Goal: Book appointment/travel/reservation

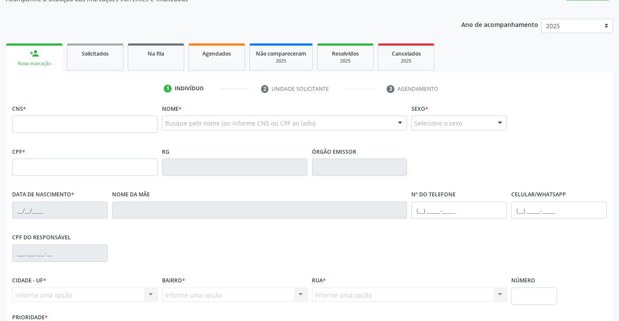
scroll to position [87, 0]
click at [98, 65] on link "Solicitados" at bounding box center [95, 56] width 56 height 27
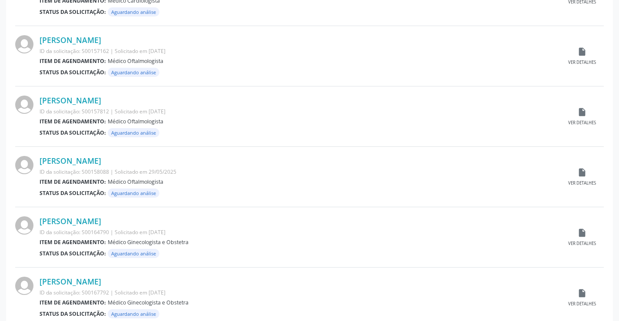
scroll to position [856, 0]
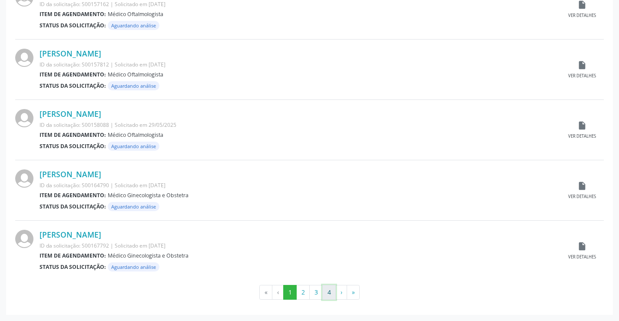
click at [328, 293] on button "4" at bounding box center [328, 292] width 13 height 15
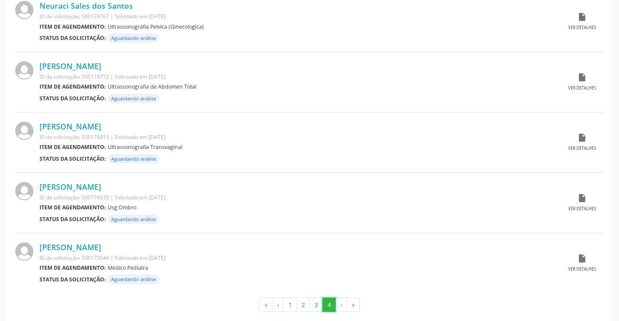
scroll to position [253, 0]
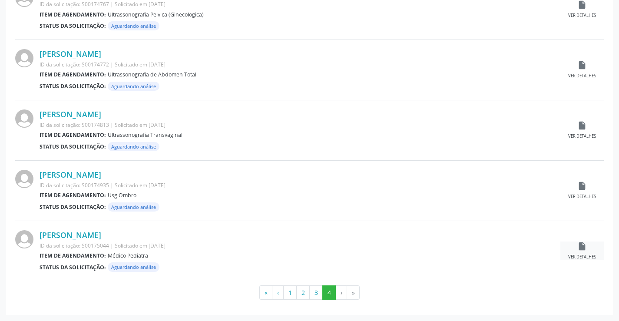
click at [581, 247] on icon "insert_drive_file" at bounding box center [582, 246] width 10 height 10
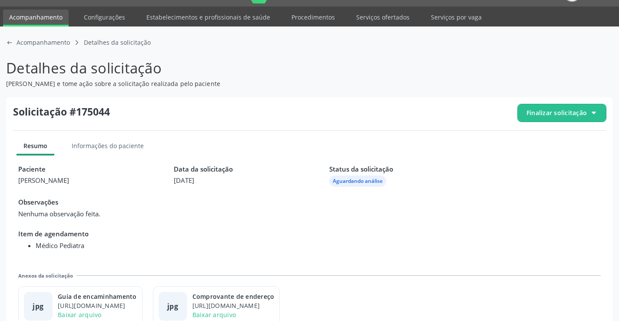
scroll to position [40, 0]
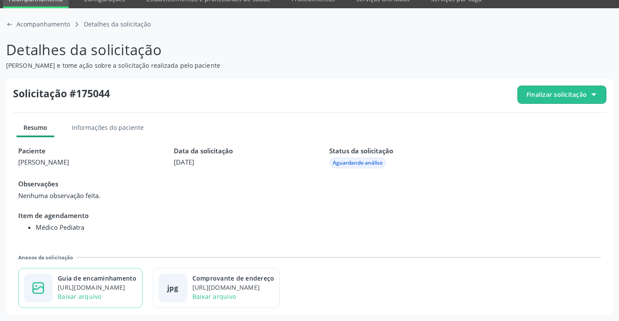
click at [98, 292] on div "Baixar arquivo" at bounding box center [97, 296] width 79 height 9
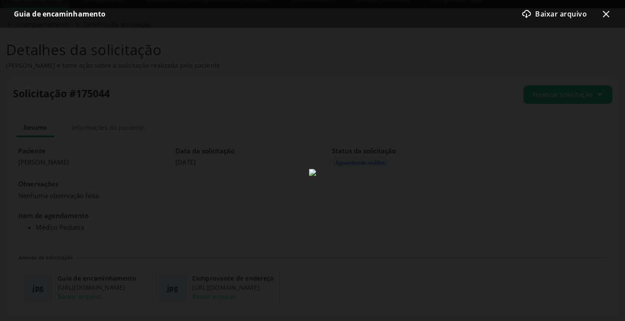
click at [604, 10] on icon "x-outline icon" at bounding box center [606, 14] width 10 height 10
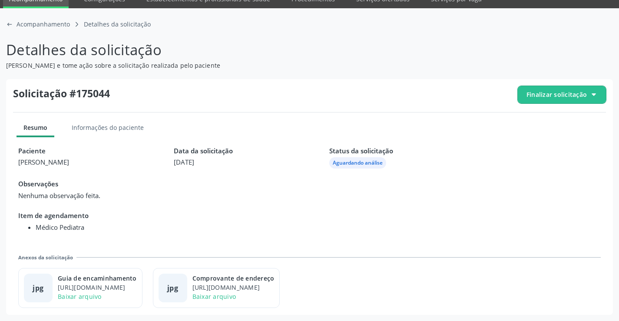
click at [566, 96] on span "Finalizar solicitação" at bounding box center [556, 94] width 60 height 9
click at [556, 121] on span "Cancelar solicitação" at bounding box center [569, 120] width 60 height 13
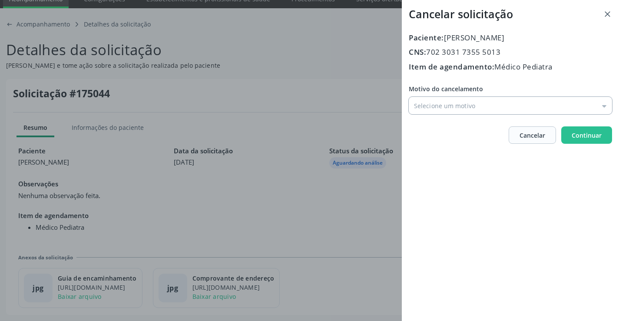
click at [436, 105] on input "Motivo do cancelamento" at bounding box center [510, 105] width 203 height 17
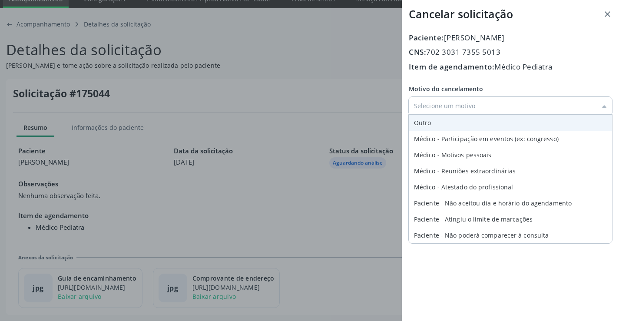
type input "Outro"
click at [426, 114] on div "Motivo do cancelamento Outro Outro Médico - Participação em eventos (ex: congre…" at bounding box center [510, 99] width 203 height 30
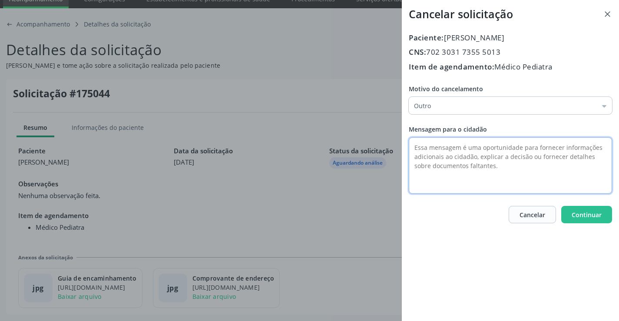
click at [424, 143] on textarea at bounding box center [510, 165] width 203 height 56
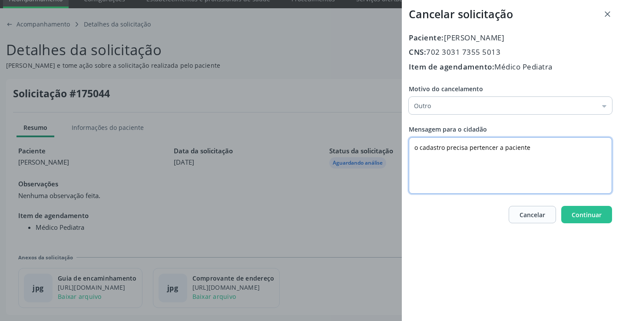
click at [500, 149] on textarea "o cadastro precisa pertencer a paciente" at bounding box center [510, 165] width 203 height 56
type textarea "o cadastro precisa pertencer ao paciente"
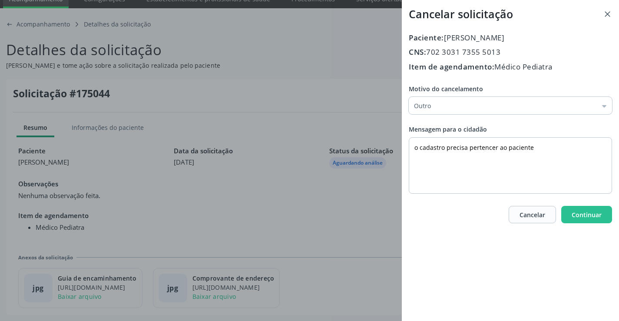
click at [596, 225] on div "Cancelar solicitação Paciente: [PERSON_NAME] CNS: 702 3031 7355 5013 Item de ag…" at bounding box center [510, 160] width 217 height 321
click at [596, 222] on button "Continuar" at bounding box center [586, 214] width 51 height 17
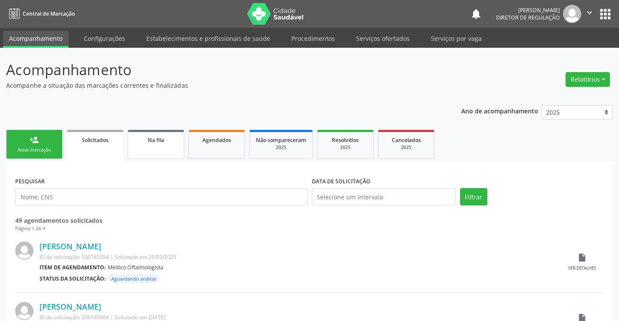
click at [169, 141] on div "Na fila" at bounding box center [155, 139] width 43 height 9
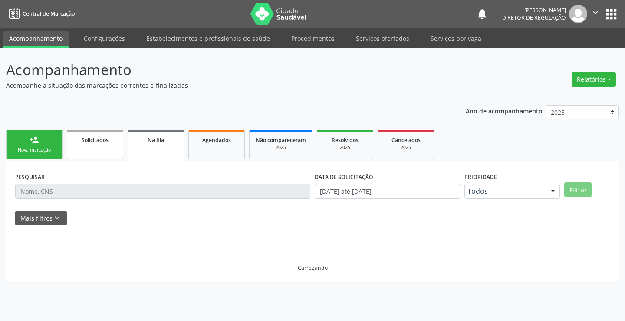
click at [91, 145] on link "Solicitados" at bounding box center [95, 144] width 56 height 29
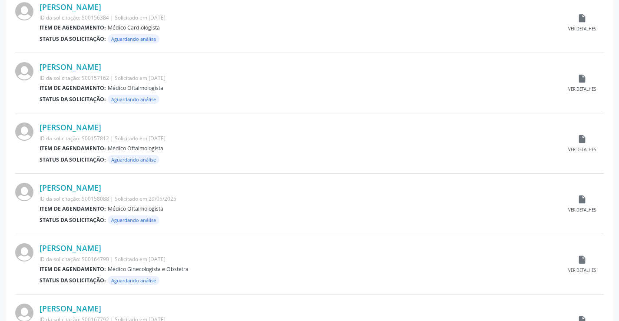
scroll to position [856, 0]
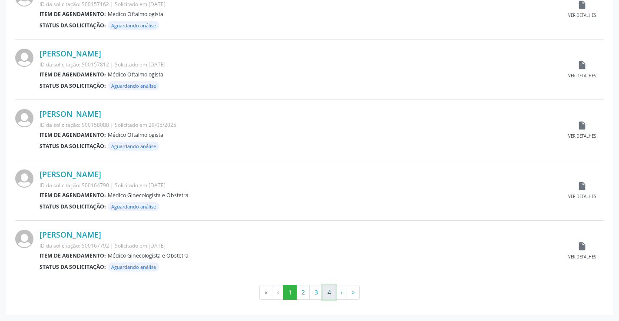
click at [327, 294] on button "4" at bounding box center [328, 292] width 13 height 15
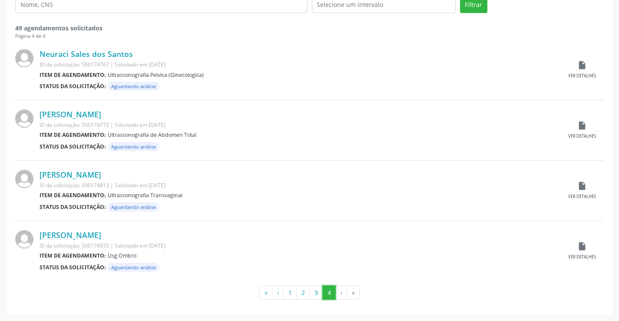
scroll to position [149, 0]
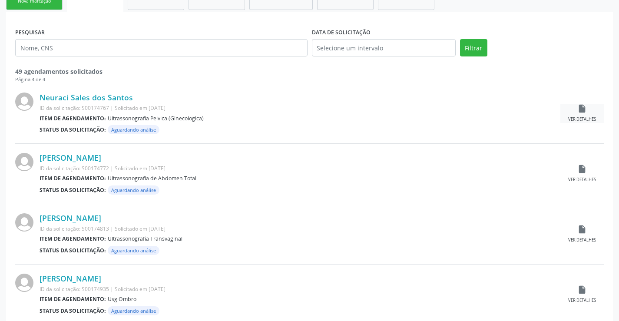
click at [589, 110] on div "insert_drive_file Ver detalhes" at bounding box center [581, 113] width 43 height 19
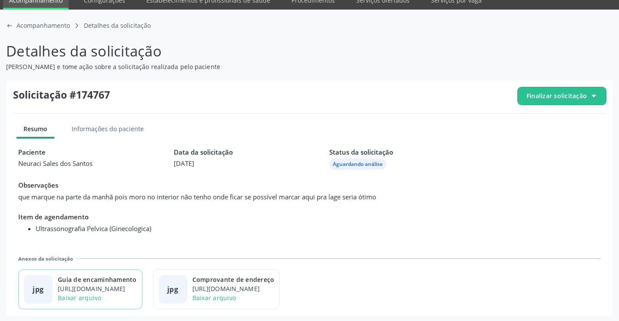
scroll to position [40, 0]
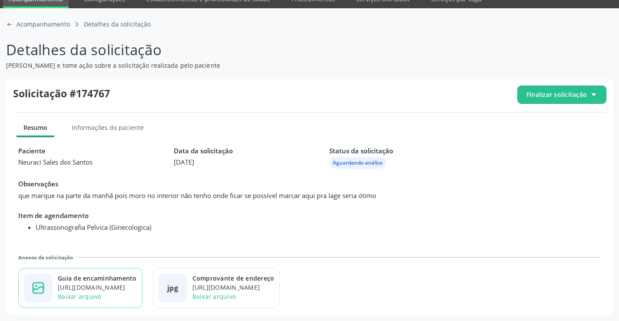
click at [132, 284] on div "[URL][DOMAIN_NAME]" at bounding box center [97, 287] width 79 height 9
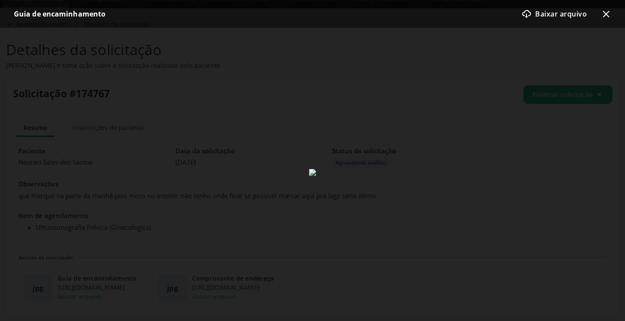
click at [607, 16] on icon "x-outline icon" at bounding box center [606, 14] width 10 height 10
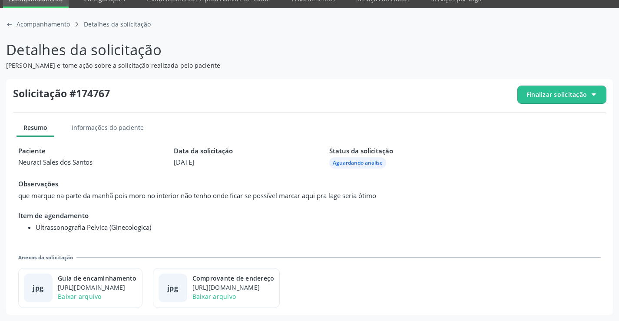
click at [564, 94] on span "Finalizar solicitação" at bounding box center [556, 94] width 60 height 9
click at [545, 143] on span "Deferir solicitação" at bounding box center [566, 143] width 55 height 13
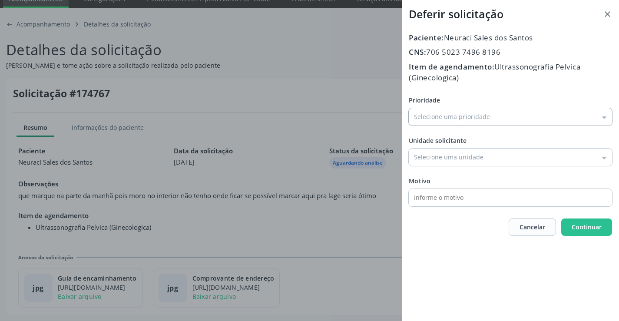
click at [456, 121] on input "Prioridade" at bounding box center [510, 116] width 203 height 17
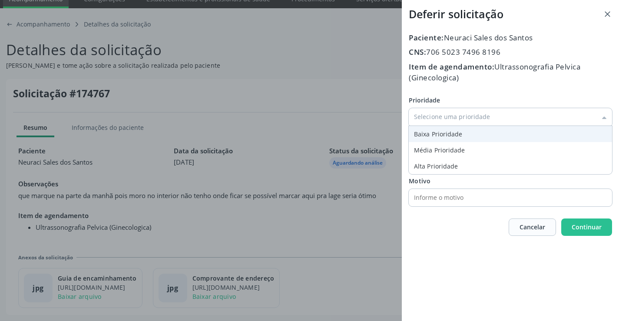
type input "Baixa Prioridade"
click at [433, 130] on div "Prioridade Baixa Prioridade Baixa Prioridade Média Prioridade Alta Prioridade U…" at bounding box center [510, 151] width 203 height 111
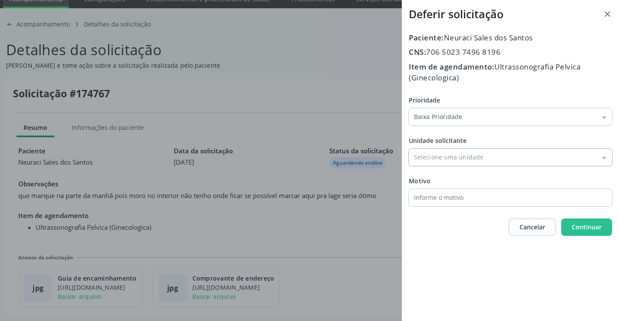
click at [436, 157] on input "Prioridade" at bounding box center [510, 157] width 203 height 17
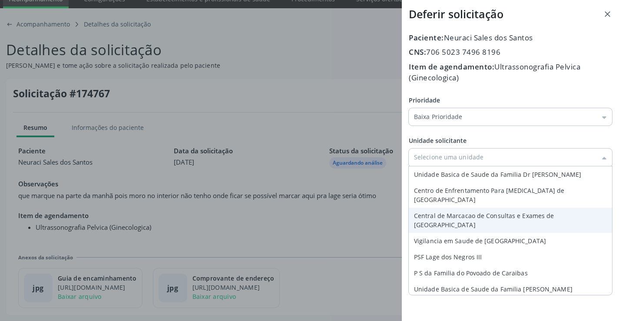
type input "Central de Marcacao de Consultas e Exames de [GEOGRAPHIC_DATA]"
click at [459, 203] on div "Prioridade Baixa Prioridade Baixa Prioridade Média Prioridade Alta Prioridade U…" at bounding box center [510, 151] width 203 height 111
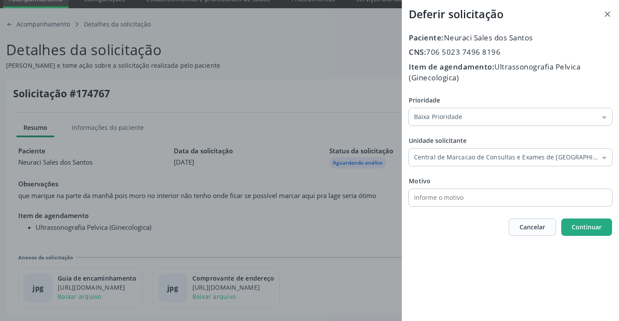
click at [581, 229] on span "Continuar" at bounding box center [586, 227] width 30 height 8
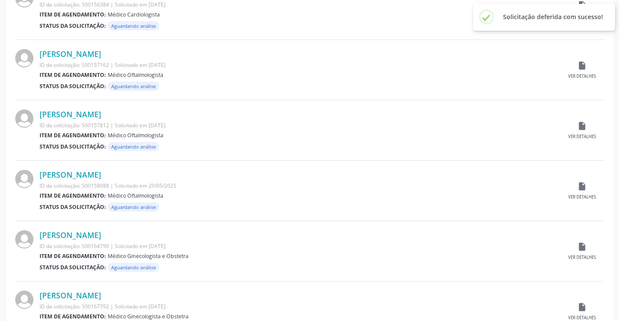
scroll to position [856, 0]
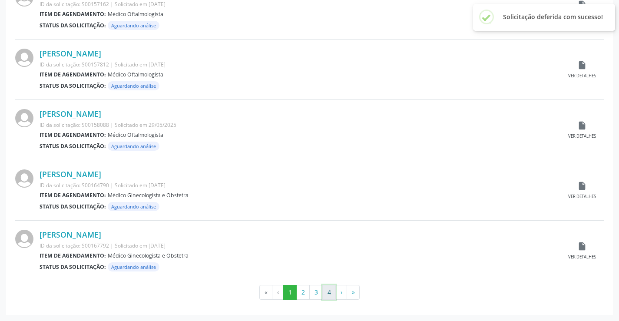
click at [327, 295] on button "4" at bounding box center [328, 292] width 13 height 15
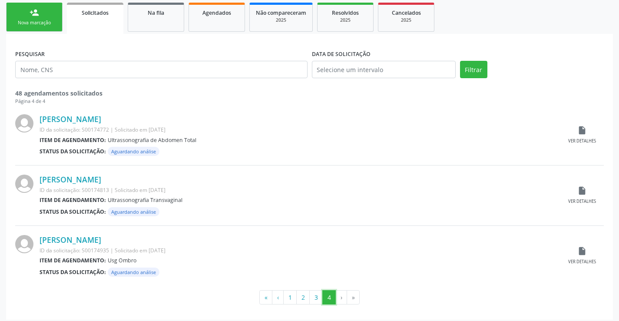
scroll to position [132, 0]
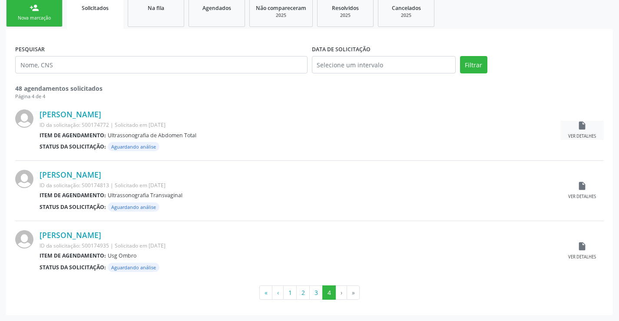
click at [583, 128] on icon "insert_drive_file" at bounding box center [582, 126] width 10 height 10
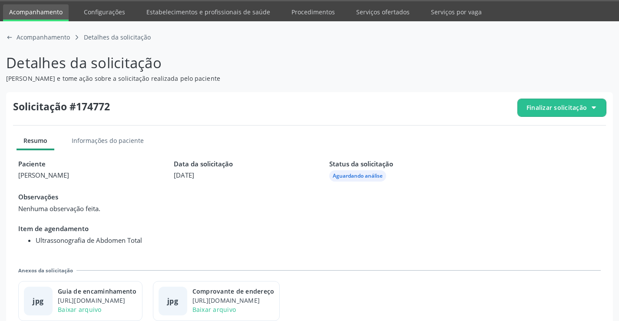
scroll to position [40, 0]
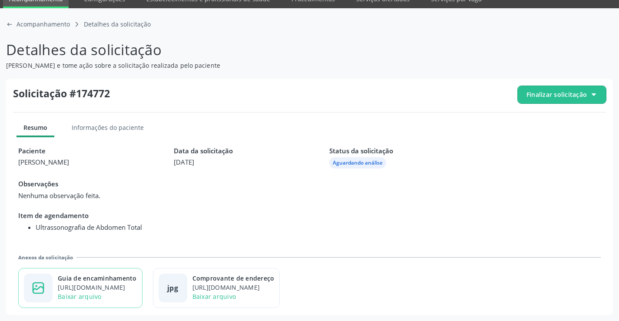
click at [99, 272] on div "image-outline icon Guia de encaminhamento [URL][DOMAIN_NAME] Baixar arquivo" at bounding box center [80, 288] width 124 height 40
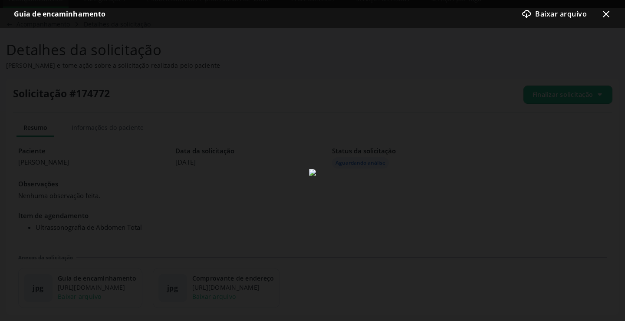
click at [606, 16] on icon "x-outline icon" at bounding box center [606, 14] width 10 height 10
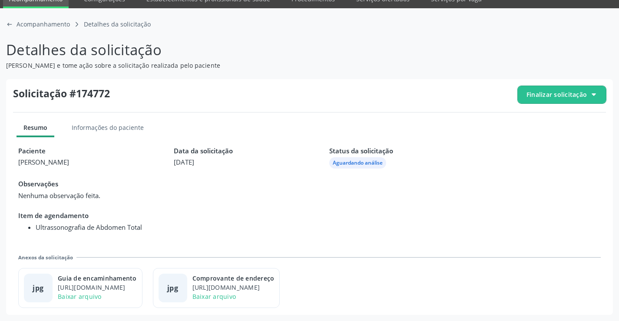
click at [562, 96] on span "Finalizar solicitação" at bounding box center [556, 94] width 60 height 9
click at [541, 148] on span "Deferir solicitação" at bounding box center [566, 143] width 55 height 13
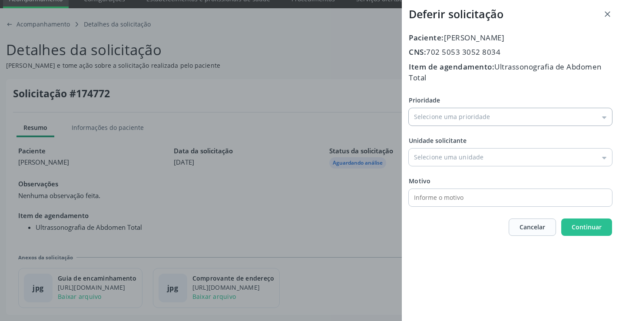
click at [453, 113] on input "Prioridade" at bounding box center [510, 116] width 203 height 17
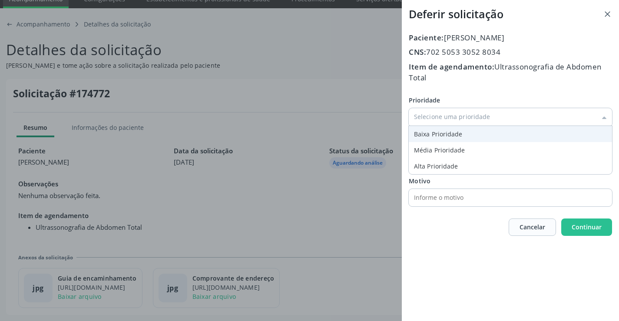
type input "Baixa Prioridade"
click at [436, 132] on div "Prioridade Baixa Prioridade Baixa Prioridade Média Prioridade Alta Prioridade U…" at bounding box center [510, 151] width 203 height 111
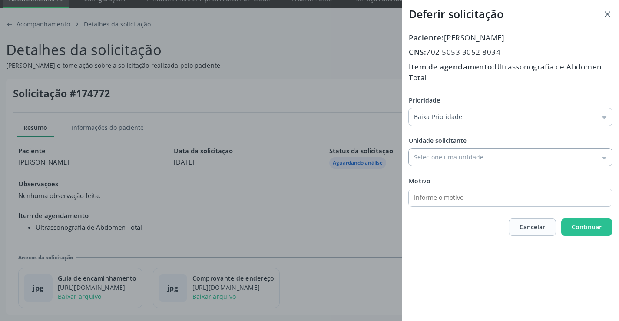
click at [444, 162] on input "Prioridade" at bounding box center [510, 157] width 203 height 17
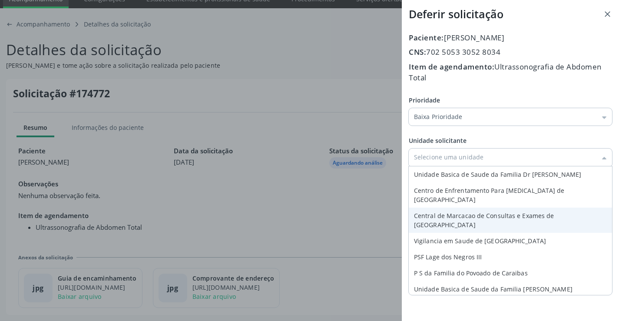
type input "Central de Marcacao de Consultas e Exames de [GEOGRAPHIC_DATA]"
click at [456, 203] on div "Prioridade Baixa Prioridade Baixa Prioridade Média Prioridade Alta Prioridade U…" at bounding box center [510, 151] width 203 height 111
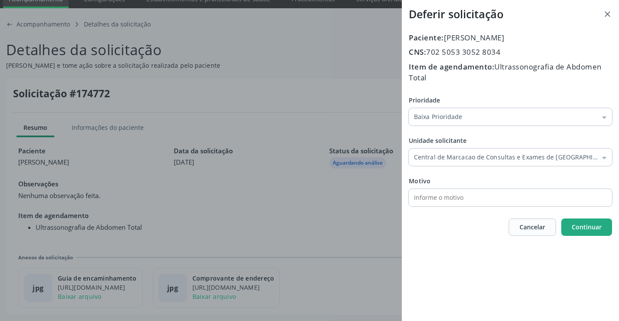
click at [585, 229] on span "Continuar" at bounding box center [586, 227] width 30 height 8
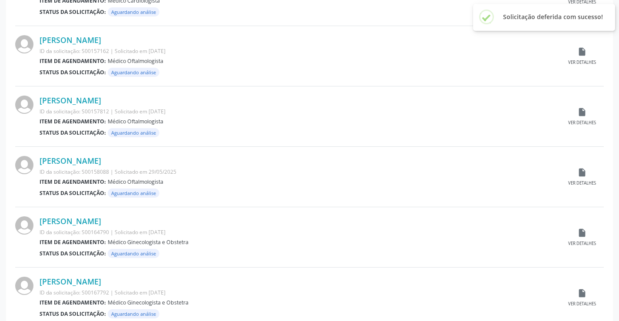
scroll to position [856, 0]
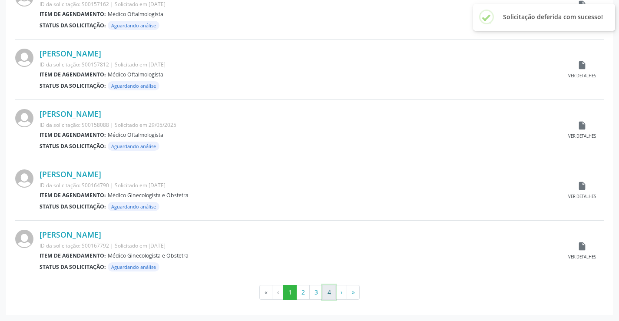
click at [328, 291] on button "4" at bounding box center [328, 292] width 13 height 15
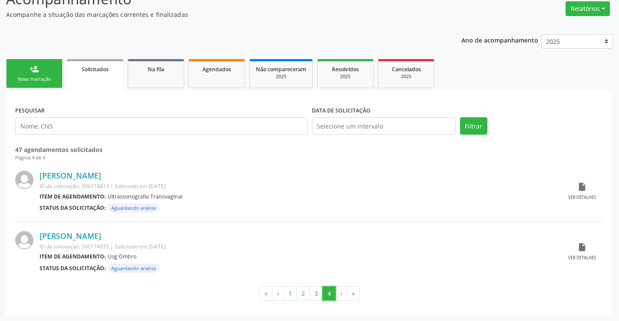
scroll to position [72, 0]
click at [586, 186] on icon "insert_drive_file" at bounding box center [582, 186] width 10 height 10
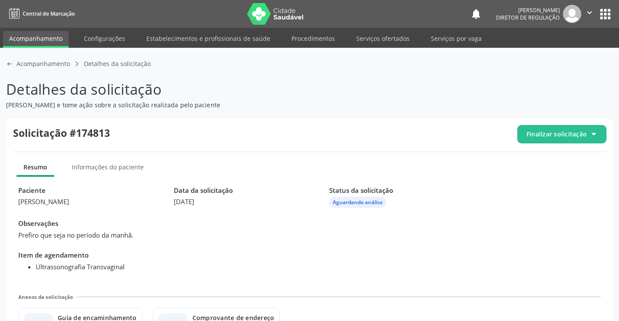
scroll to position [40, 0]
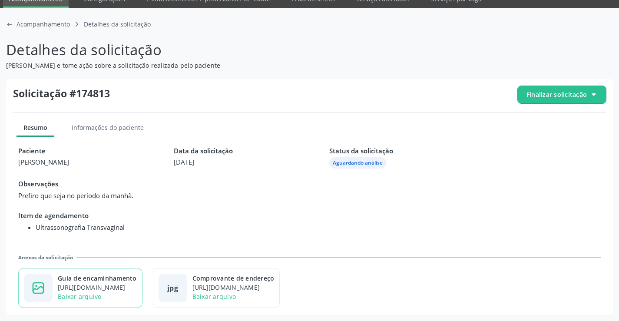
click at [98, 281] on div "Guia de encaminhamento" at bounding box center [97, 278] width 79 height 9
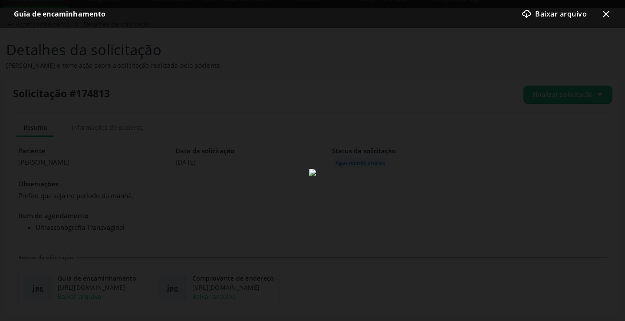
click at [607, 14] on icon "x-outline icon" at bounding box center [606, 14] width 10 height 10
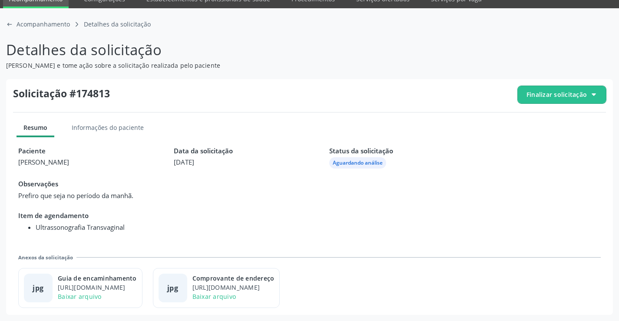
click at [550, 99] on span "Finalizar solicitação" at bounding box center [562, 94] width 88 height 17
click at [544, 136] on div "check-outline icon Deferir solicitação" at bounding box center [562, 143] width 82 height 20
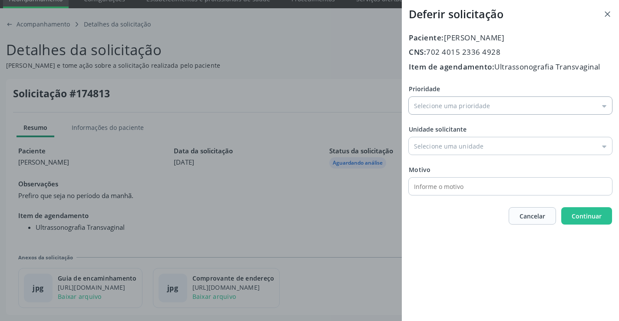
click at [443, 109] on input "Prioridade" at bounding box center [510, 105] width 203 height 17
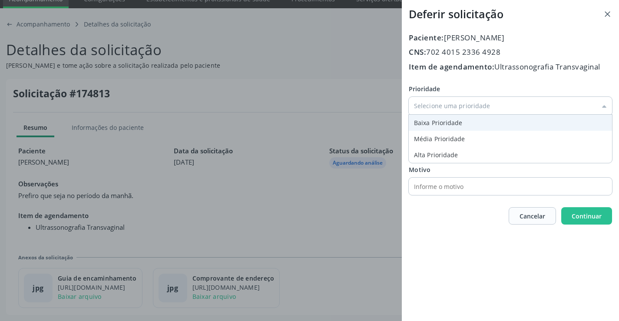
type input "Baixa Prioridade"
click at [435, 122] on div "Prioridade Baixa Prioridade Baixa Prioridade Média Prioridade Alta Prioridade U…" at bounding box center [510, 139] width 203 height 111
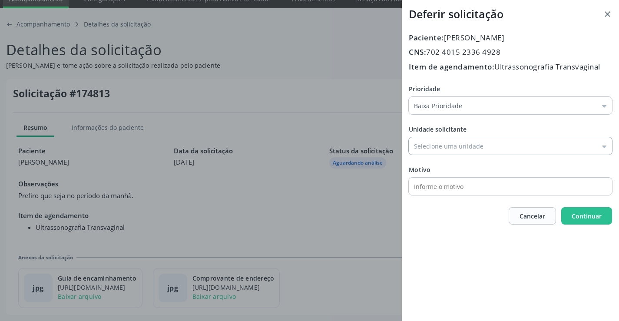
click at [475, 145] on input "Prioridade" at bounding box center [510, 145] width 203 height 17
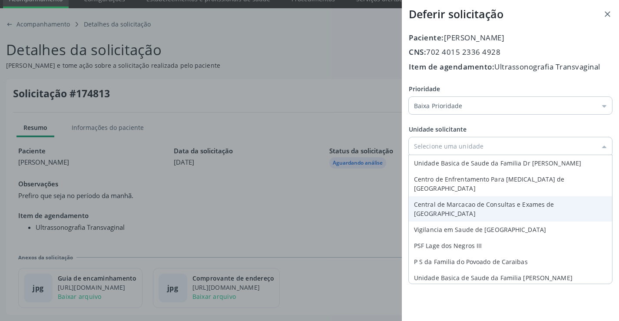
type input "Central de Marcacao de Consultas e Exames de [GEOGRAPHIC_DATA]"
click at [458, 194] on div "Prioridade Baixa Prioridade Baixa Prioridade Média Prioridade Alta Prioridade U…" at bounding box center [510, 139] width 203 height 111
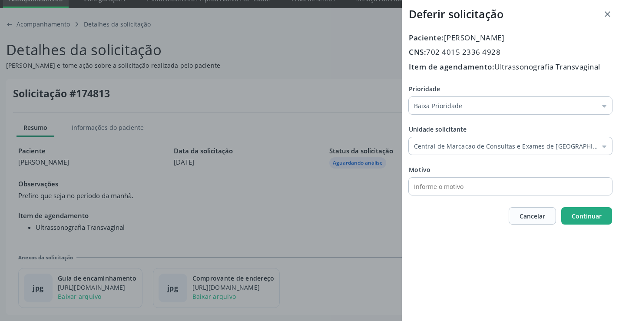
click at [594, 213] on span "Continuar" at bounding box center [586, 216] width 30 height 8
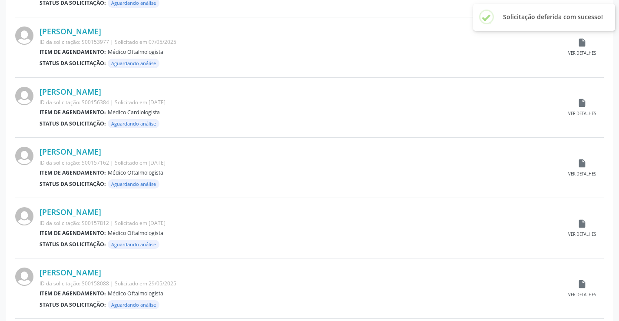
scroll to position [856, 0]
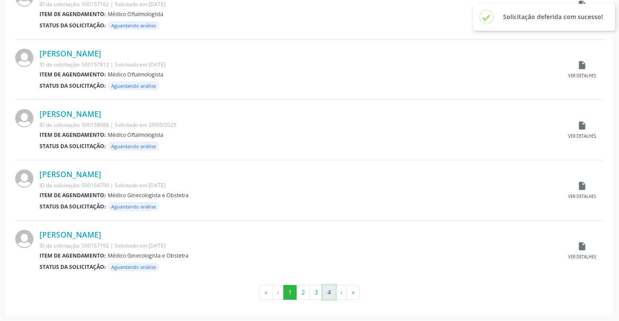
click at [332, 292] on button "4" at bounding box center [328, 292] width 13 height 15
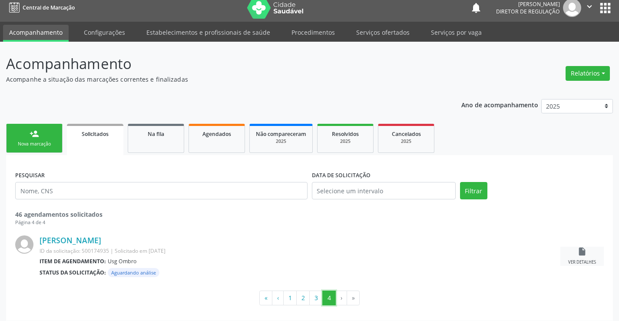
scroll to position [12, 0]
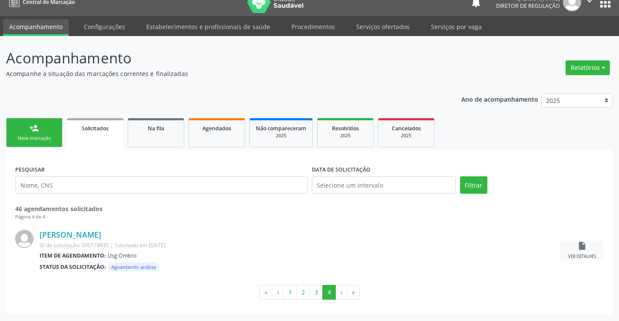
click at [577, 249] on div "insert_drive_file Ver detalhes" at bounding box center [581, 250] width 43 height 19
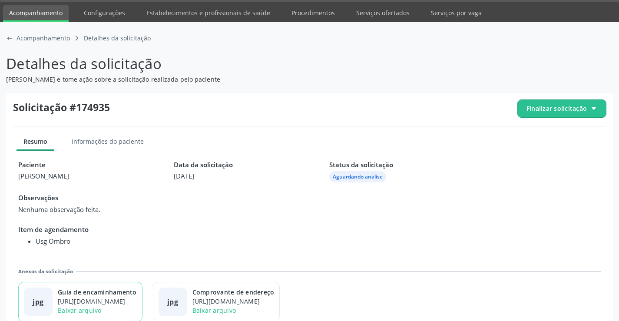
scroll to position [40, 0]
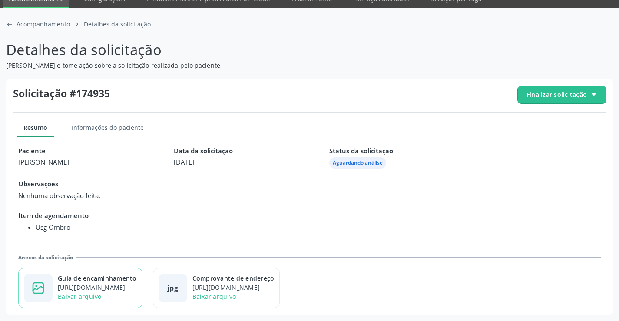
click at [113, 281] on div "Guia de encaminhamento" at bounding box center [97, 278] width 79 height 9
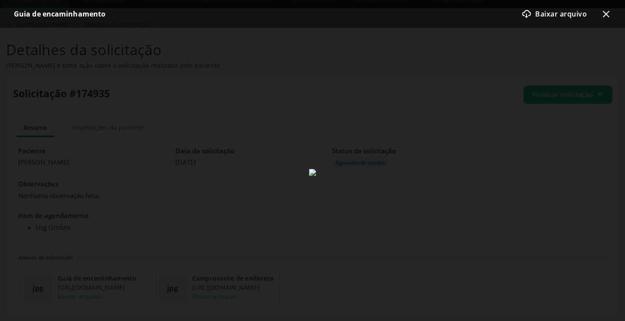
click at [601, 19] on div "download-cloud-outline icon Baixar arquivo x-outline icon" at bounding box center [563, 13] width 97 height 17
click at [604, 15] on icon "x-outline icon" at bounding box center [606, 14] width 10 height 10
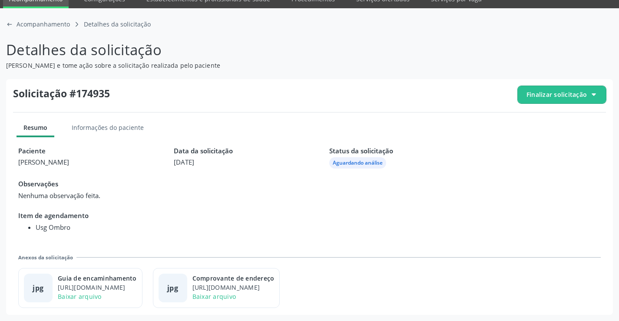
click at [556, 96] on span "Finalizar solicitação" at bounding box center [556, 94] width 60 height 9
click at [538, 141] on div "check-outline icon Deferir solicitação" at bounding box center [562, 143] width 82 height 20
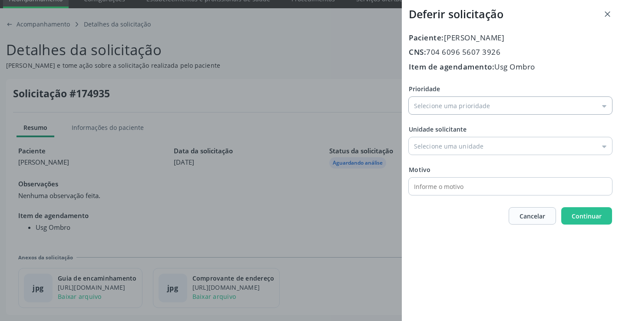
click at [438, 107] on input "Prioridade" at bounding box center [510, 105] width 203 height 17
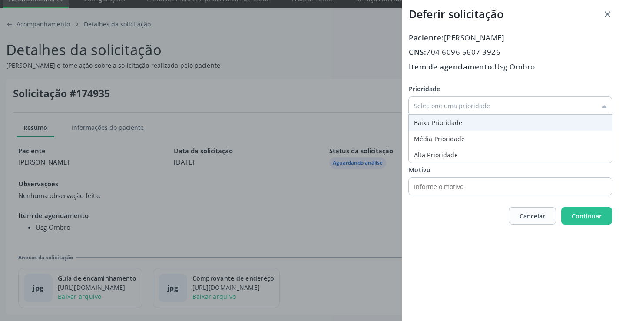
type input "Baixa Prioridade"
click at [431, 122] on div "Prioridade Baixa Prioridade Baixa Prioridade Média Prioridade Alta Prioridade U…" at bounding box center [510, 139] width 203 height 111
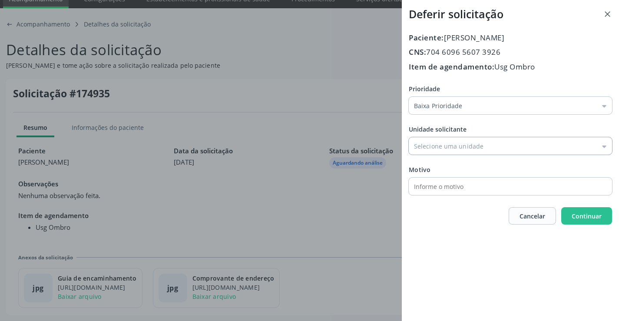
click at [449, 152] on input "Prioridade" at bounding box center [510, 145] width 203 height 17
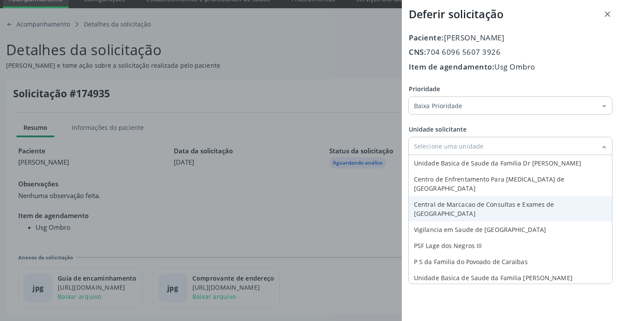
type input "Central de Marcacao de Consultas e Exames de [GEOGRAPHIC_DATA]"
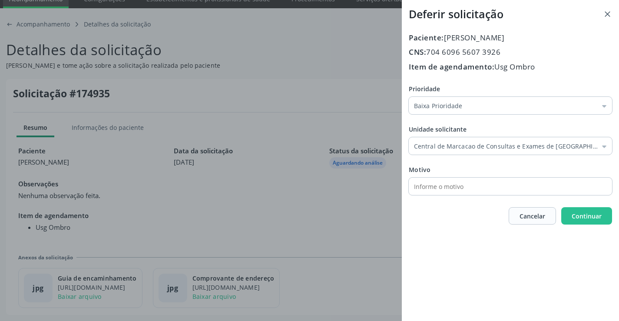
click at [469, 190] on div "Prioridade Baixa Prioridade Baixa Prioridade Média Prioridade Alta Prioridade U…" at bounding box center [510, 139] width 203 height 111
click at [587, 217] on span "Continuar" at bounding box center [586, 216] width 30 height 8
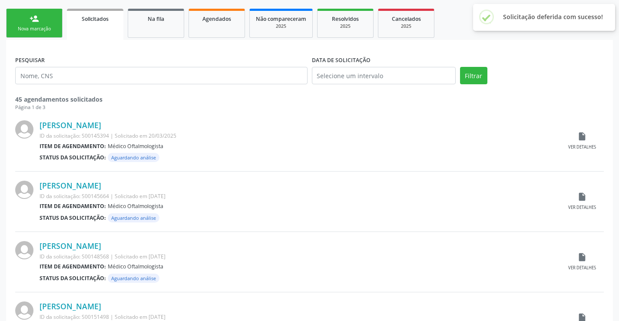
scroll to position [130, 0]
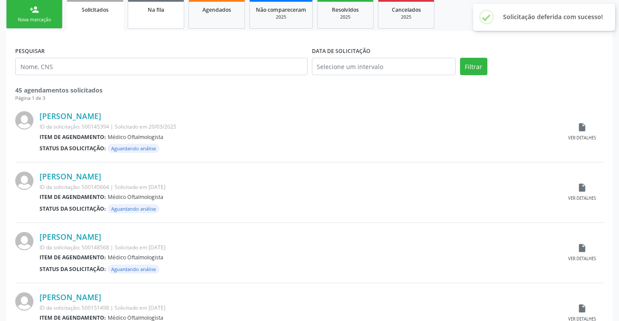
click at [155, 23] on link "Na fila" at bounding box center [156, 14] width 56 height 29
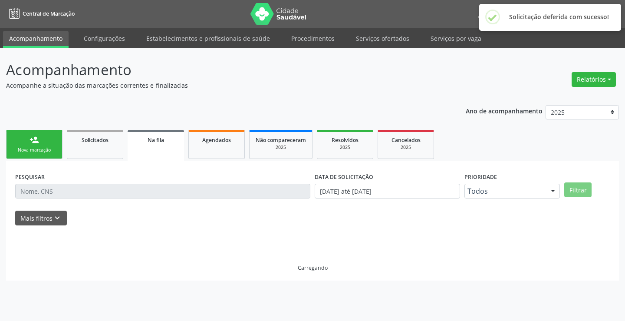
click at [49, 229] on div at bounding box center [312, 229] width 595 height 9
click at [56, 220] on icon "keyboard_arrow_down" at bounding box center [58, 218] width 10 height 10
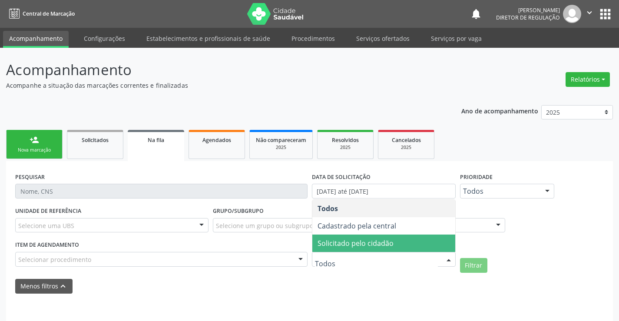
click at [386, 246] on span "Solicitado pelo cidadão" at bounding box center [355, 243] width 76 height 10
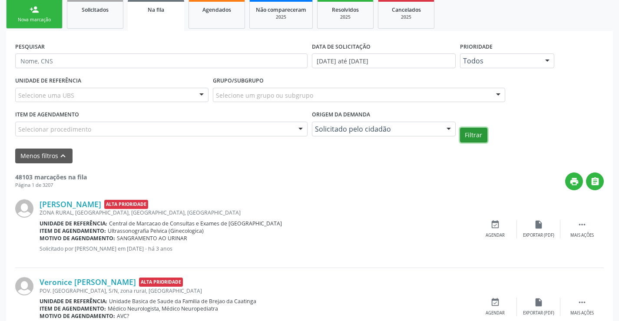
click at [468, 135] on button "Filtrar" at bounding box center [473, 135] width 27 height 15
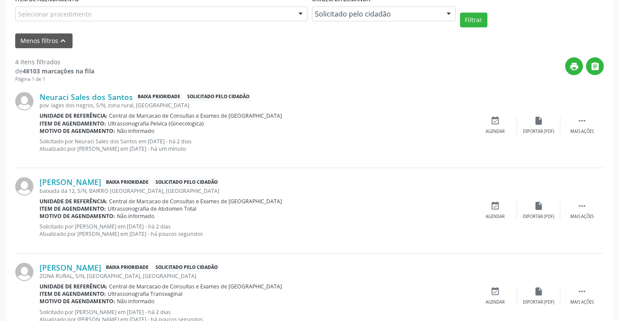
scroll to position [233, 0]
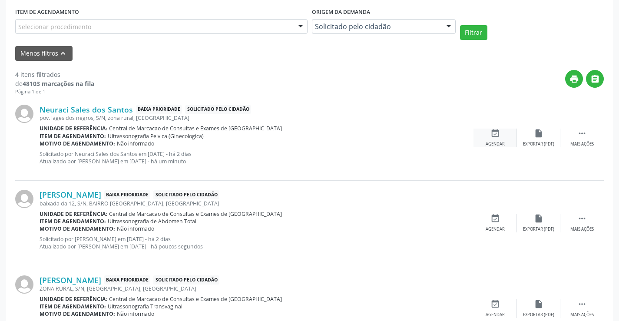
click at [496, 134] on icon "event_available" at bounding box center [495, 134] width 10 height 10
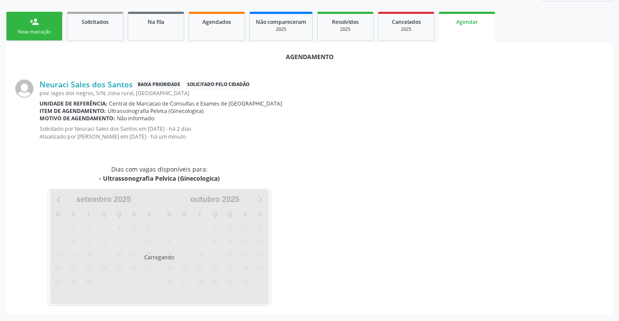
scroll to position [139, 0]
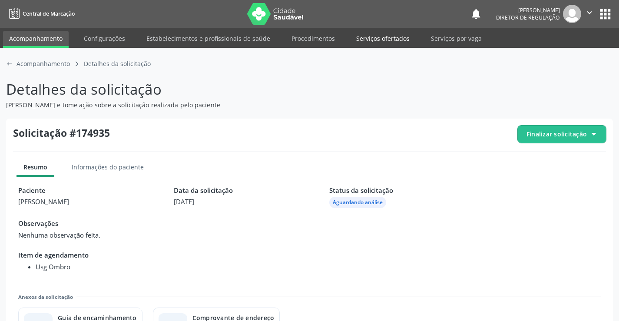
click at [370, 37] on link "Serviços ofertados" at bounding box center [383, 38] width 66 height 15
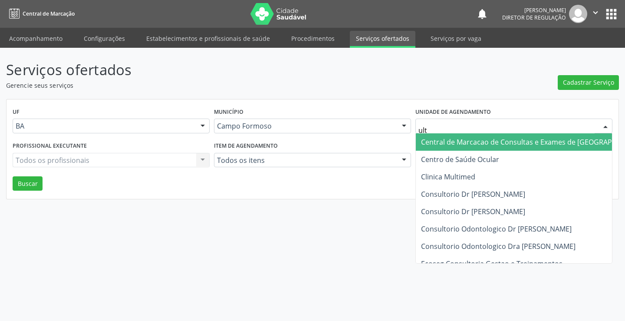
type input "ultr"
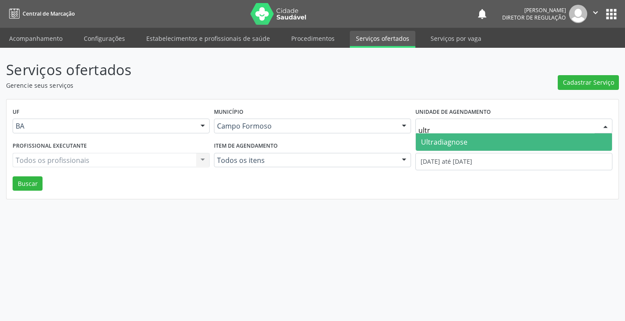
click at [495, 144] on span "Ultradiagnose" at bounding box center [514, 141] width 196 height 17
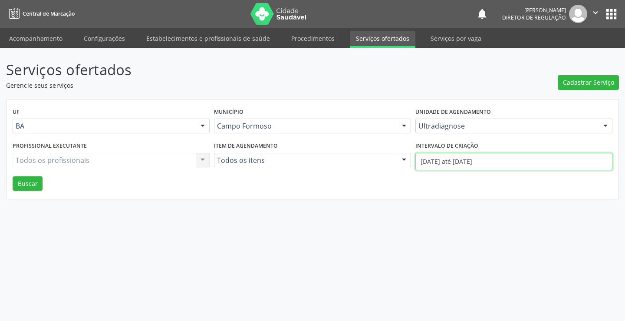
click at [463, 164] on input "[DATE] até [DATE]" at bounding box center [514, 161] width 197 height 17
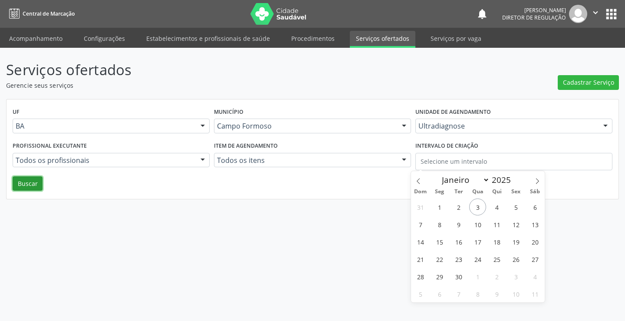
drag, startPoint x: 27, startPoint y: 177, endPoint x: 24, endPoint y: 181, distance: 5.2
click at [26, 179] on button "Buscar" at bounding box center [28, 183] width 30 height 15
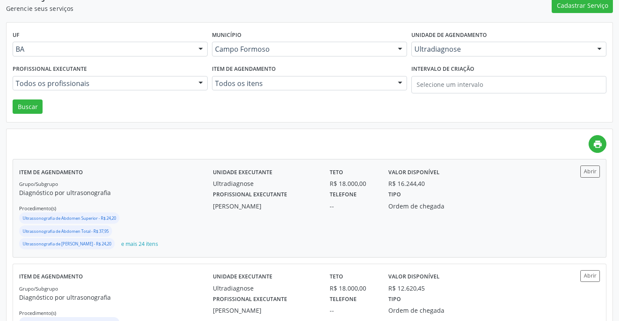
scroll to position [87, 0]
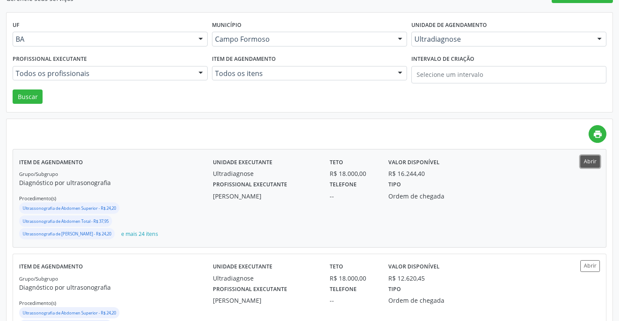
click at [590, 159] on button "Abrir" at bounding box center [590, 161] width 20 height 12
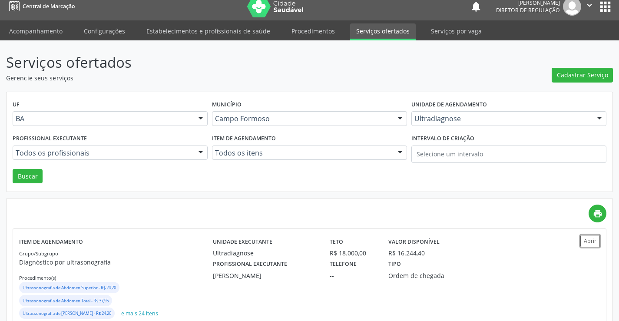
scroll to position [0, 0]
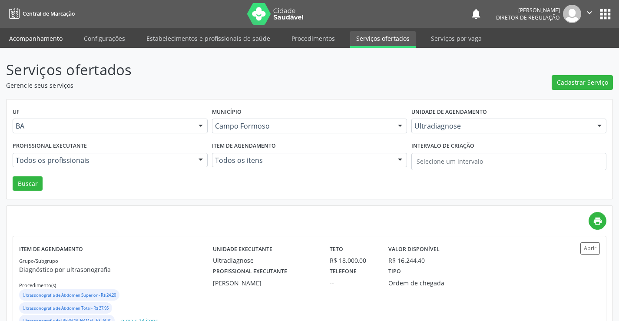
click at [25, 40] on link "Acompanhamento" at bounding box center [36, 38] width 66 height 15
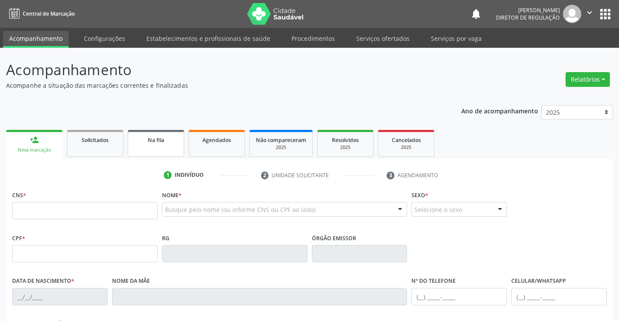
click at [141, 135] on div "Na fila" at bounding box center [155, 139] width 43 height 9
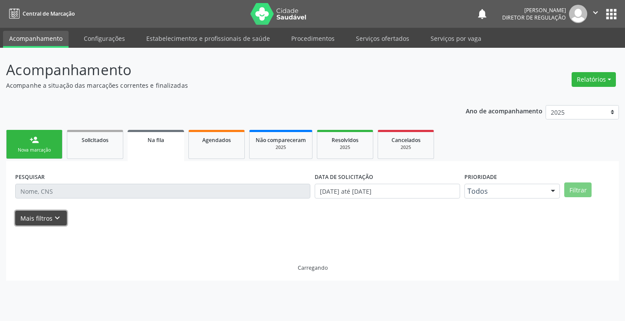
click at [48, 225] on button "Mais filtros keyboard_arrow_down" at bounding box center [41, 218] width 52 height 15
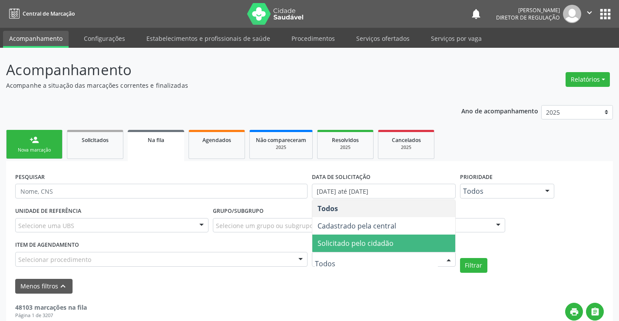
click at [361, 244] on span "Solicitado pelo cidadão" at bounding box center [355, 243] width 76 height 10
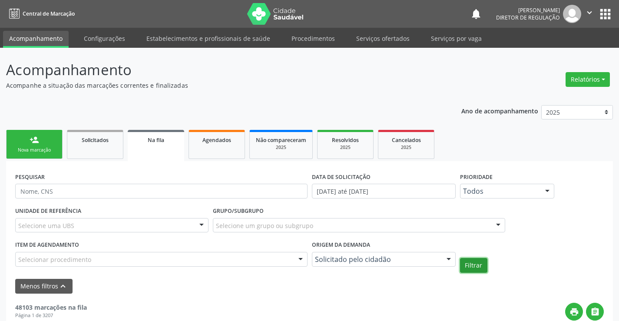
click at [475, 267] on button "Filtrar" at bounding box center [473, 265] width 27 height 15
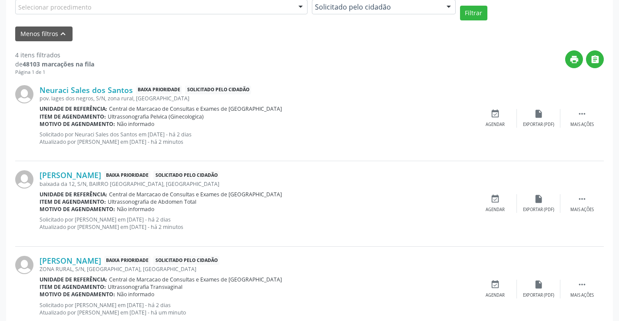
scroll to position [233, 0]
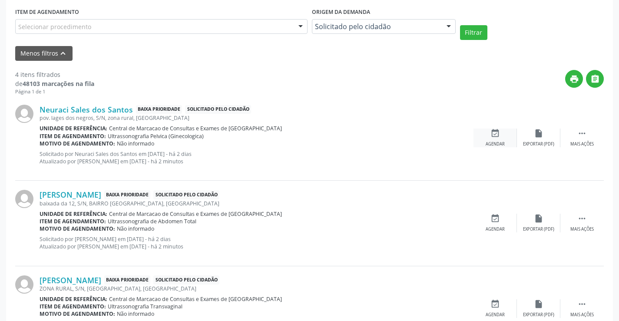
click at [496, 130] on icon "event_available" at bounding box center [495, 134] width 10 height 10
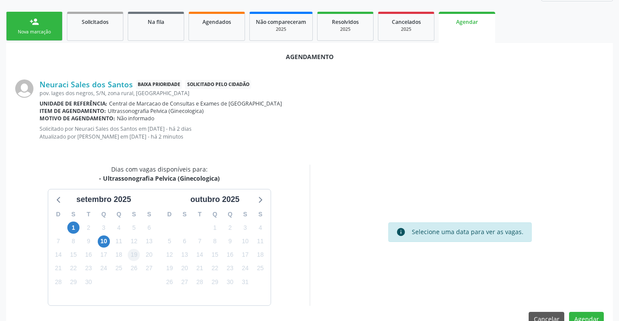
scroll to position [139, 0]
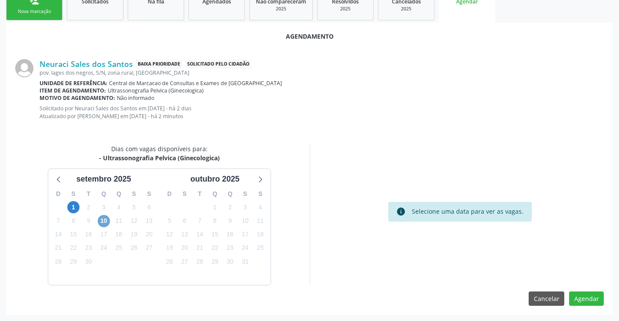
click at [104, 224] on span "10" at bounding box center [104, 221] width 12 height 12
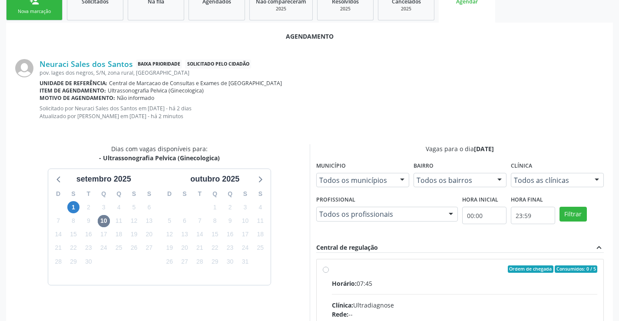
drag, startPoint x: 429, startPoint y: 275, endPoint x: 625, endPoint y: 275, distance: 196.3
click at [329, 273] on input "Ordem de chegada Consumidos: 0 / 5 Horário: 07:45 Clínica: Ultradiagnose Rede: …" at bounding box center [326, 269] width 6 height 8
radio input "true"
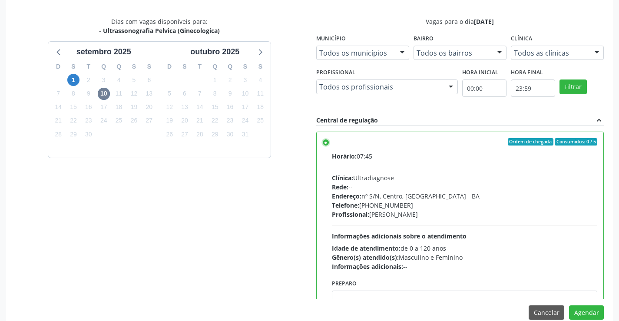
scroll to position [280, 0]
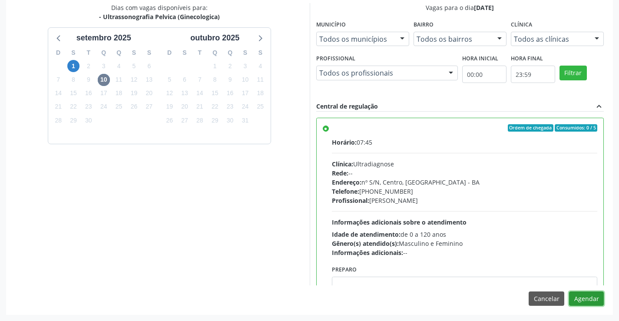
click at [588, 299] on button "Agendar" at bounding box center [586, 298] width 35 height 15
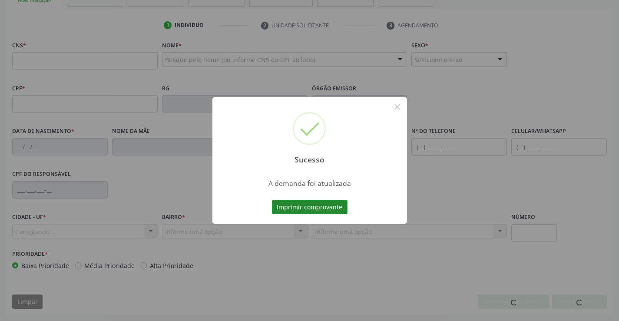
scroll to position [150, 0]
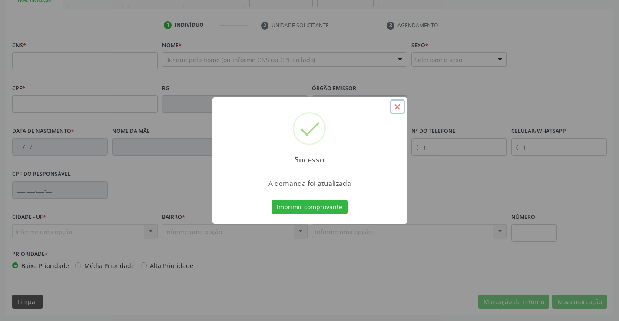
click at [399, 108] on button "×" at bounding box center [397, 106] width 15 height 15
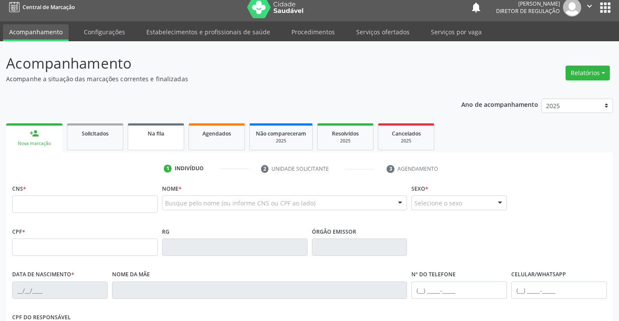
scroll to position [0, 0]
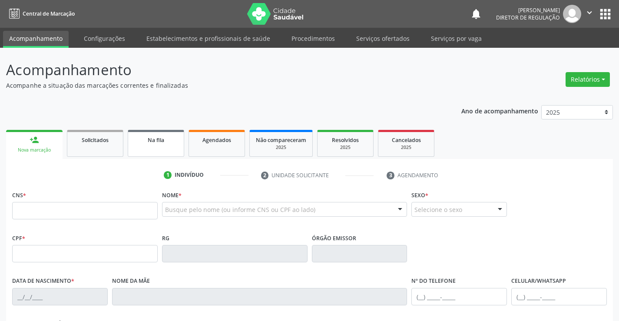
click at [137, 144] on div "Na fila" at bounding box center [155, 139] width 43 height 9
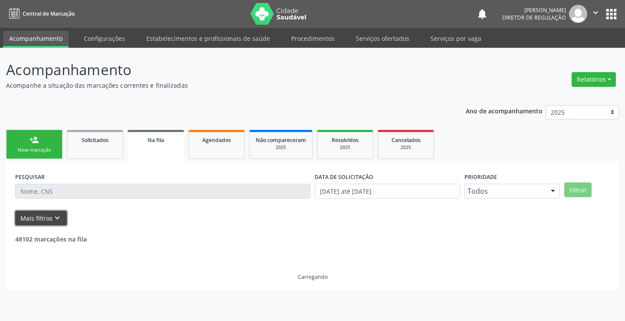
click at [60, 223] on icon "keyboard_arrow_down" at bounding box center [58, 218] width 10 height 10
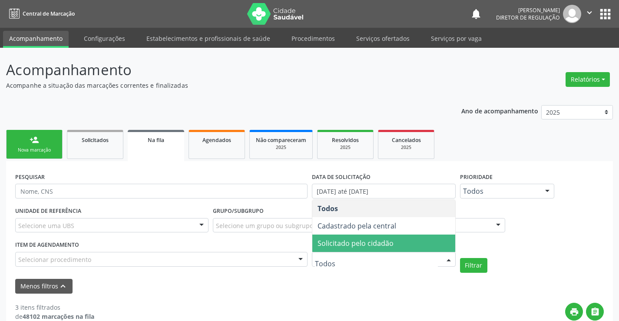
click at [410, 249] on span "Solicitado pelo cidadão" at bounding box center [383, 242] width 143 height 17
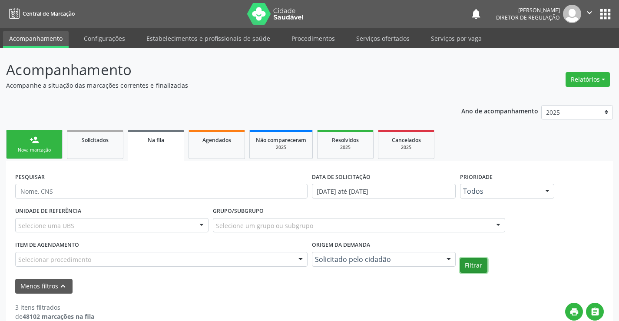
click at [479, 261] on button "Filtrar" at bounding box center [473, 265] width 27 height 15
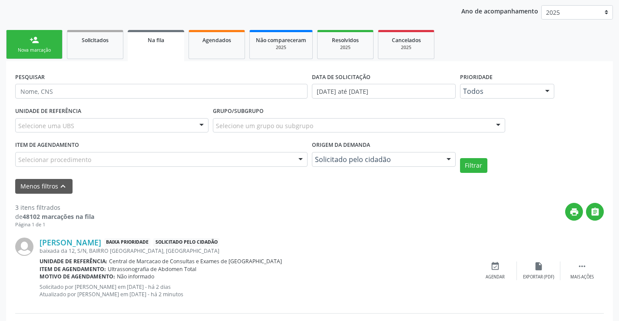
scroll to position [260, 0]
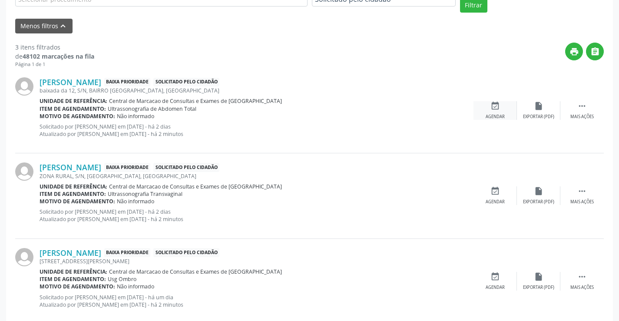
click at [492, 113] on div "event_available Agendar" at bounding box center [494, 110] width 43 height 19
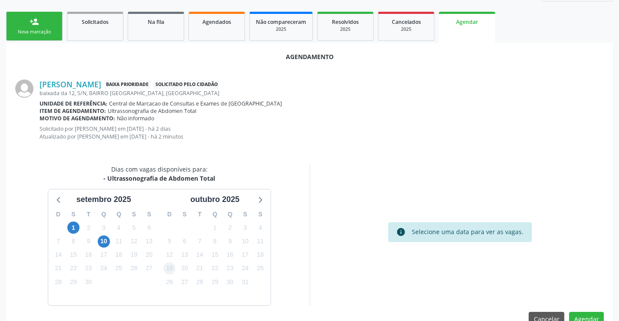
scroll to position [139, 0]
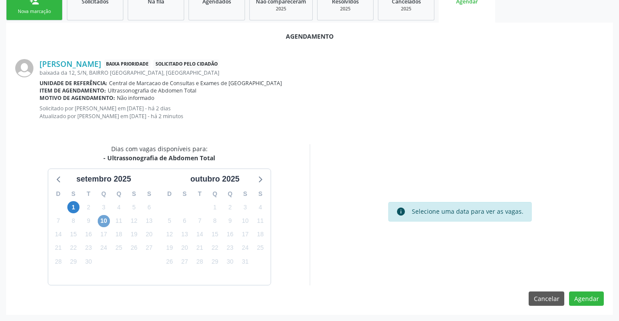
click at [106, 221] on span "10" at bounding box center [104, 221] width 12 height 12
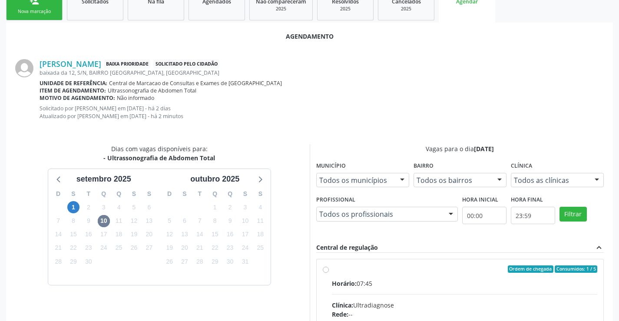
click at [444, 287] on div "Horário: 07:45" at bounding box center [465, 283] width 266 height 9
click at [329, 273] on input "Ordem de chegada Consumidos: 1 / 5 Horário: 07:45 Clínica: Ultradiagnose Rede: …" at bounding box center [326, 269] width 6 height 8
radio input "true"
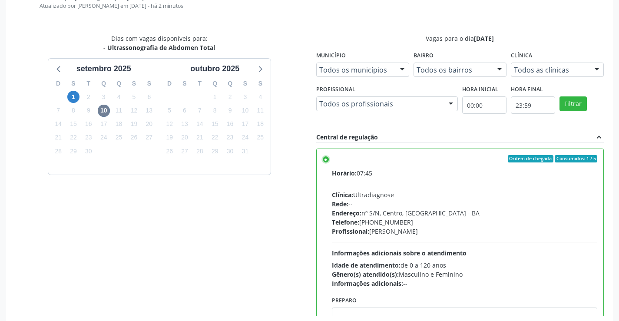
scroll to position [280, 0]
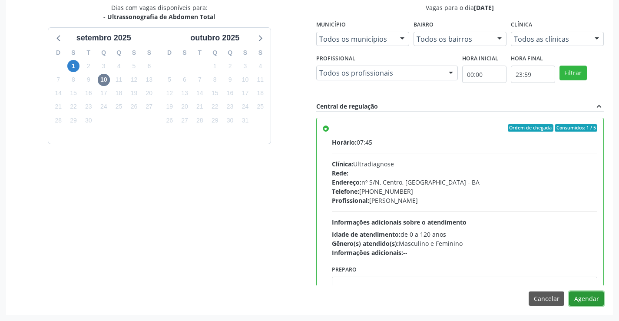
click at [586, 297] on button "Agendar" at bounding box center [586, 298] width 35 height 15
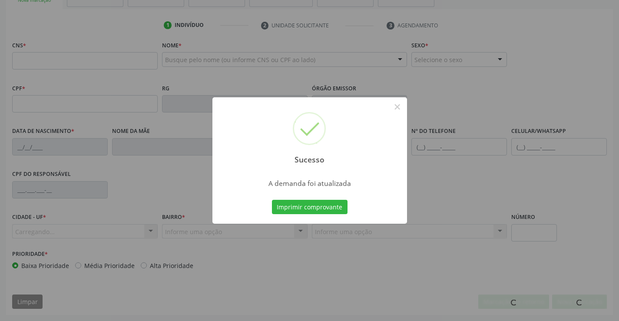
scroll to position [150, 0]
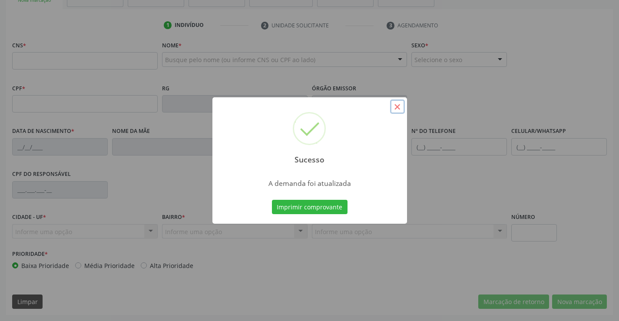
click at [397, 107] on button "×" at bounding box center [397, 106] width 15 height 15
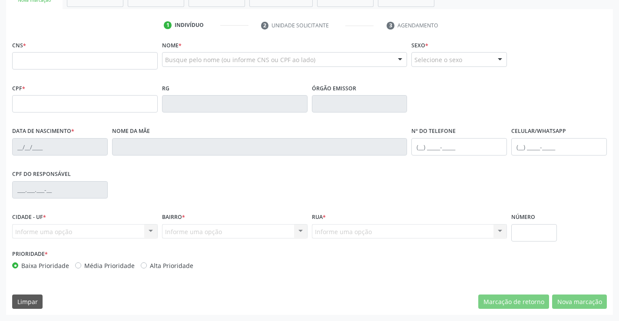
scroll to position [0, 0]
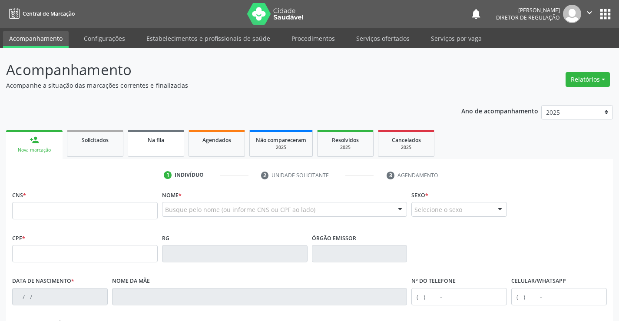
click at [171, 151] on link "Na fila" at bounding box center [156, 143] width 56 height 27
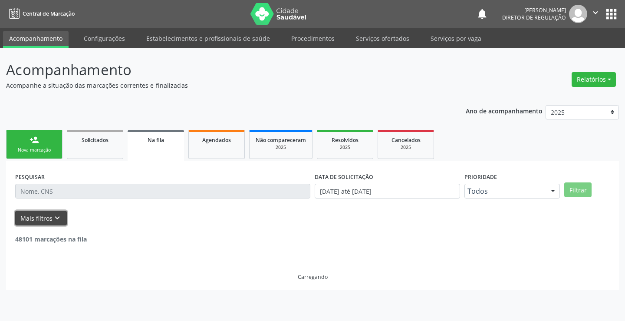
click at [50, 218] on button "Mais filtros keyboard_arrow_down" at bounding box center [41, 218] width 52 height 15
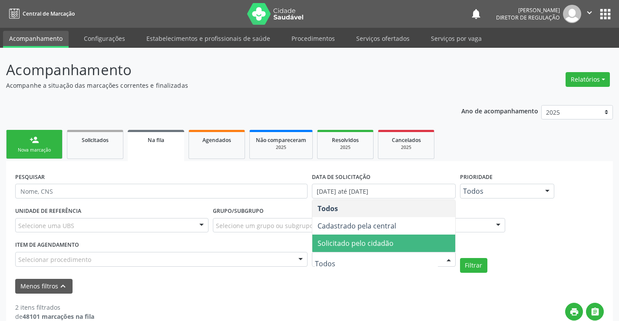
click at [398, 241] on span "Solicitado pelo cidadão" at bounding box center [383, 242] width 143 height 17
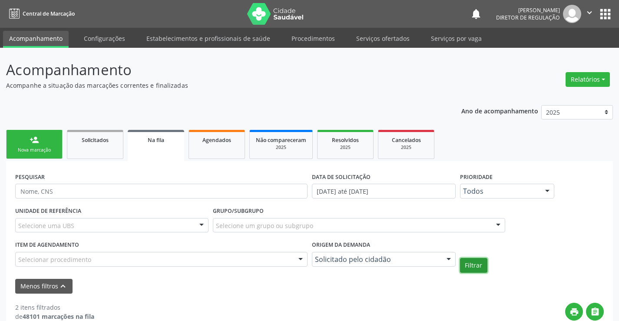
click at [482, 267] on button "Filtrar" at bounding box center [473, 265] width 27 height 15
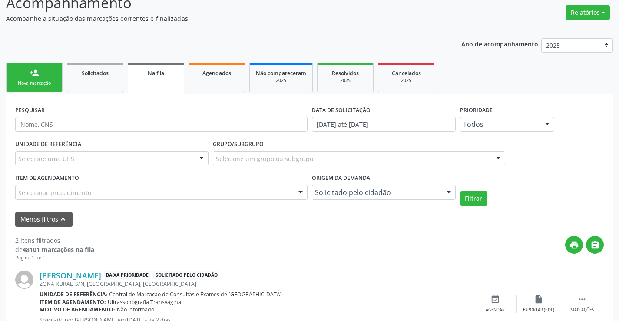
scroll to position [193, 0]
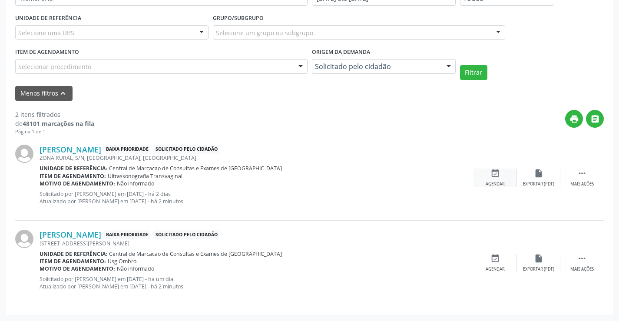
click at [500, 176] on div "event_available Agendar" at bounding box center [494, 177] width 43 height 19
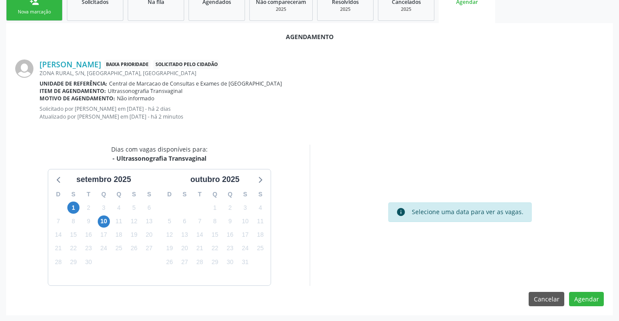
scroll to position [139, 0]
click at [106, 222] on span "10" at bounding box center [104, 221] width 12 height 12
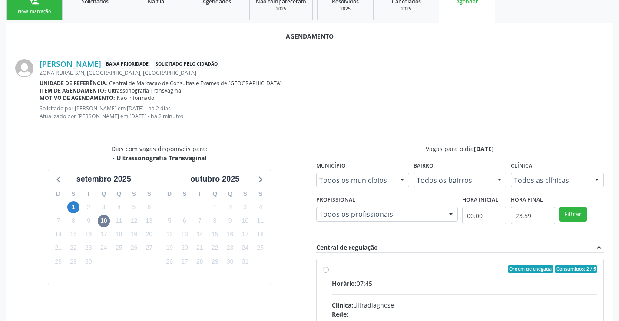
click at [436, 280] on div "Horário: 07:45" at bounding box center [465, 283] width 266 height 9
click at [329, 273] on input "Ordem de chegada Consumidos: 2 / 5 Horário: 07:45 Clínica: Ultradiagnose Rede: …" at bounding box center [326, 269] width 6 height 8
radio input "true"
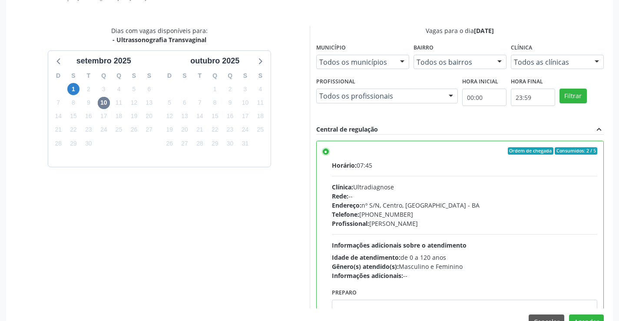
scroll to position [280, 0]
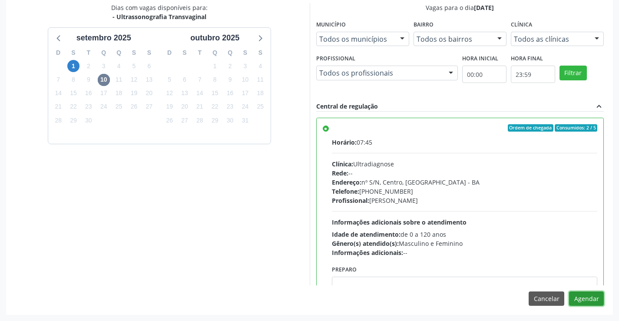
click at [587, 298] on button "Agendar" at bounding box center [586, 298] width 35 height 15
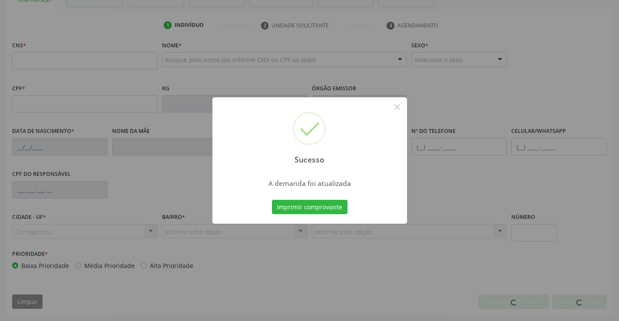
scroll to position [150, 0]
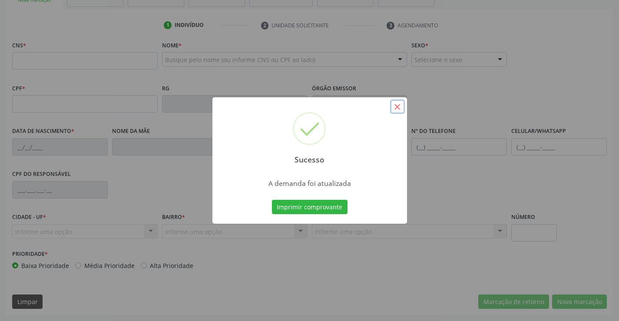
click at [400, 108] on button "×" at bounding box center [397, 106] width 15 height 15
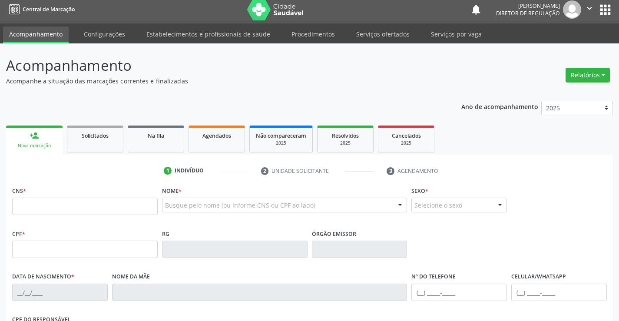
scroll to position [0, 0]
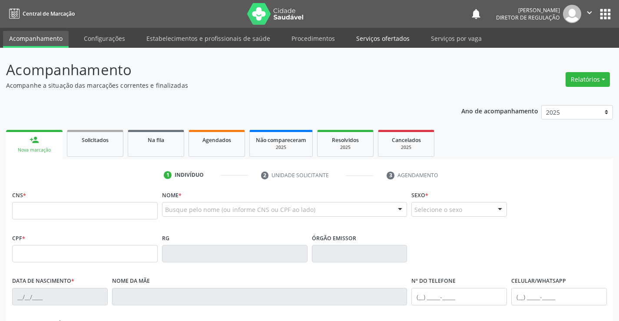
click at [375, 42] on link "Serviços ofertados" at bounding box center [383, 38] width 66 height 15
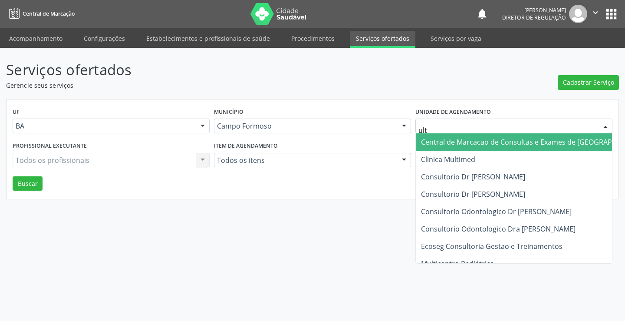
type input "ultr"
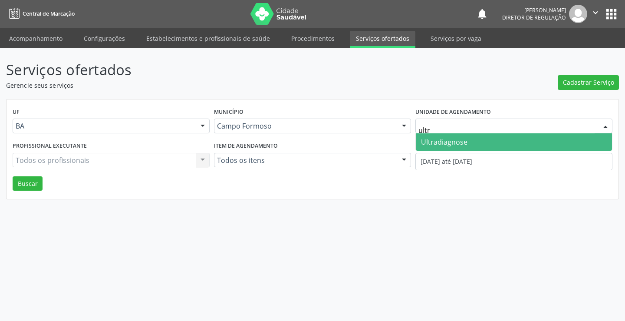
click at [446, 145] on span "Ultradiagnose" at bounding box center [444, 142] width 46 height 10
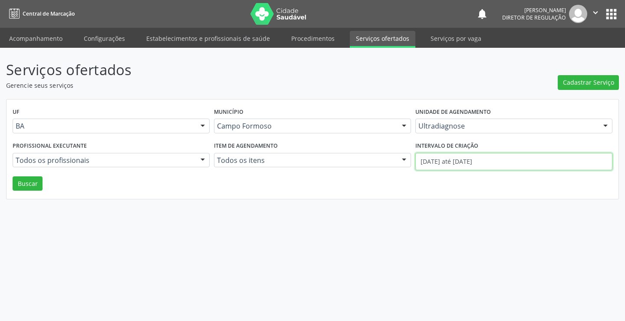
click at [498, 165] on input "[DATE] até [DATE]" at bounding box center [514, 161] width 197 height 17
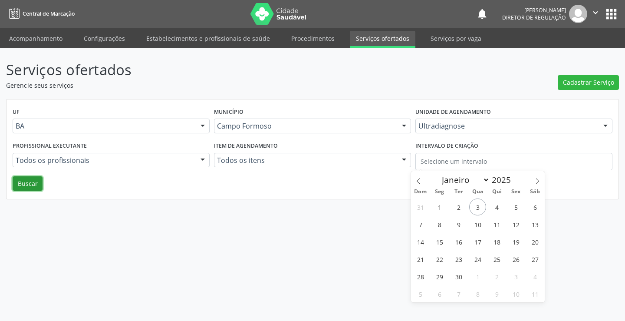
click at [34, 186] on button "Buscar" at bounding box center [28, 183] width 30 height 15
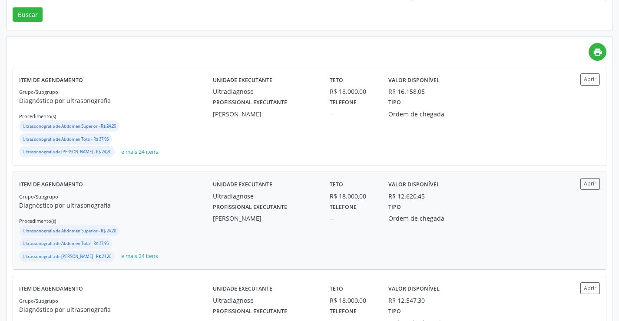
scroll to position [174, 0]
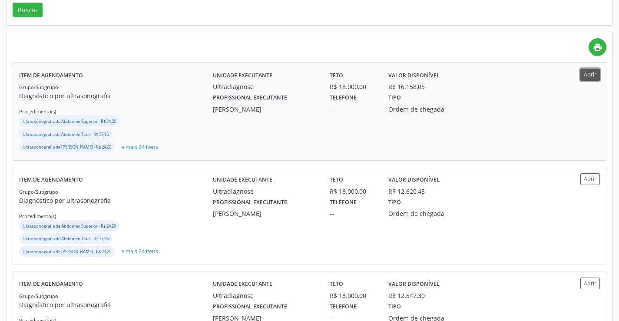
click at [585, 75] on button "Abrir" at bounding box center [590, 75] width 20 height 12
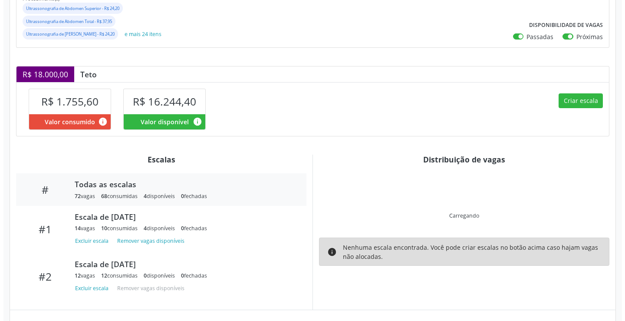
scroll to position [161, 0]
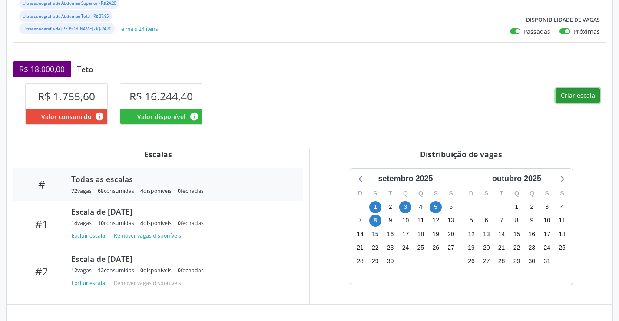
click at [569, 103] on button "Criar escala" at bounding box center [577, 95] width 44 height 15
select select "8"
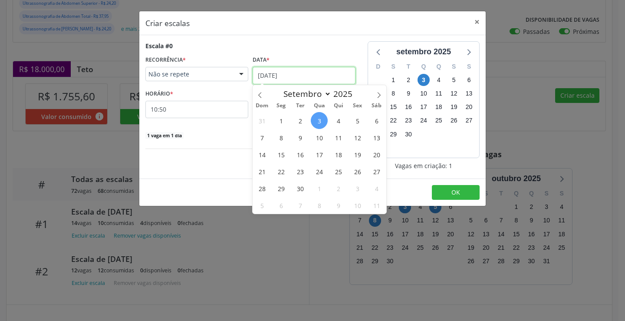
click at [294, 82] on input "[DATE]" at bounding box center [304, 75] width 103 height 17
click at [321, 145] on span "10" at bounding box center [319, 137] width 17 height 17
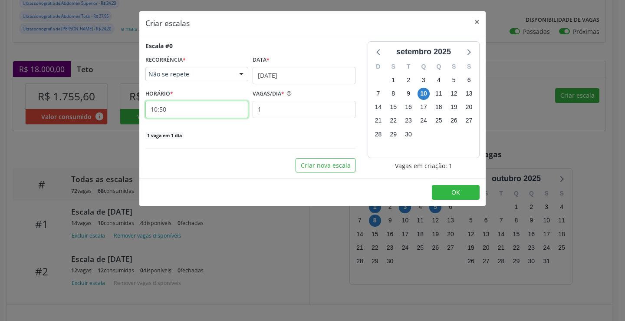
click at [202, 112] on input "10:50" at bounding box center [196, 109] width 103 height 17
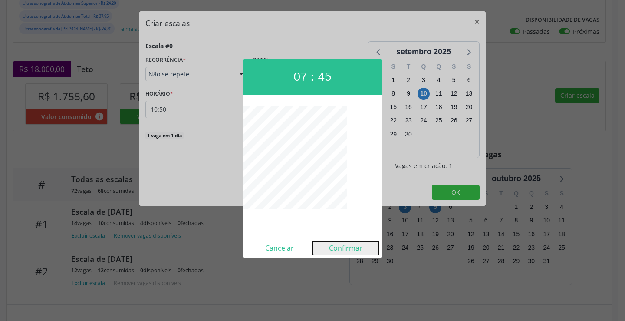
click at [361, 251] on button "Confirmar" at bounding box center [346, 248] width 66 height 14
type input "07:45"
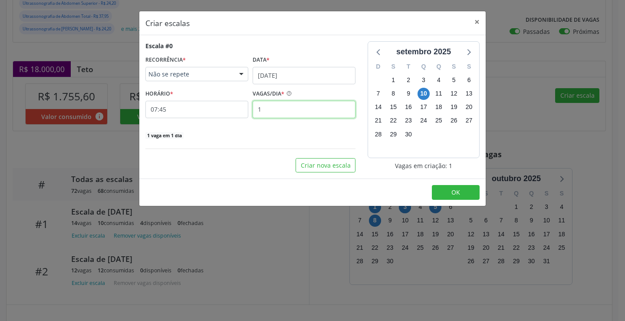
click at [321, 113] on input "1" at bounding box center [304, 109] width 103 height 17
type input "5"
click at [452, 192] on span "OK" at bounding box center [456, 192] width 9 height 8
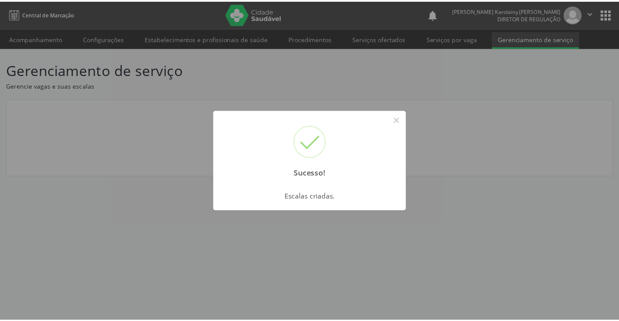
scroll to position [0, 0]
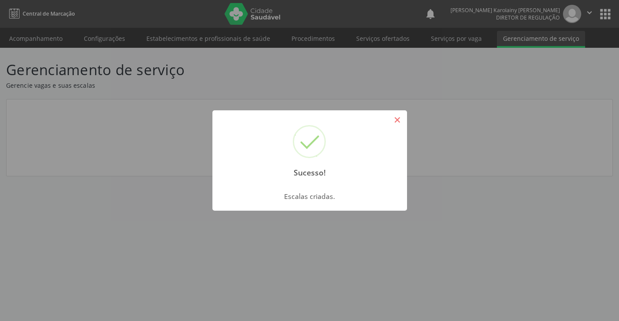
click at [400, 113] on button "×" at bounding box center [397, 119] width 15 height 15
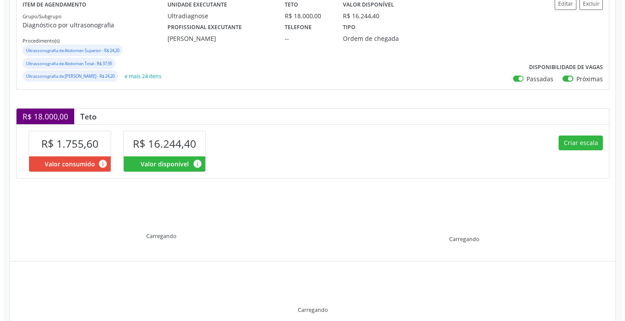
scroll to position [130, 0]
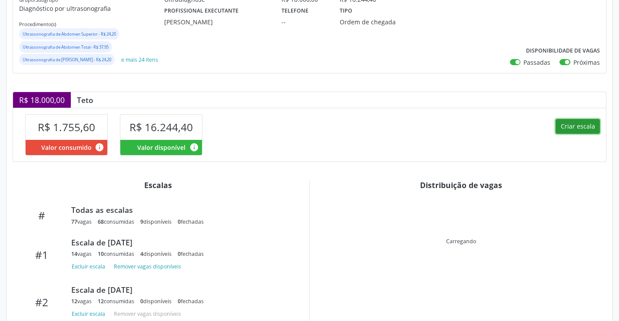
click at [564, 134] on button "Criar escala" at bounding box center [577, 126] width 44 height 15
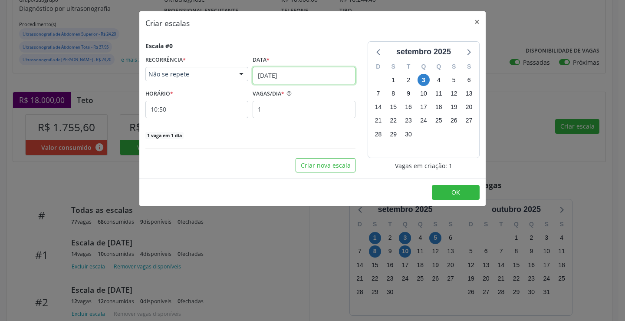
click at [284, 79] on input "[DATE]" at bounding box center [304, 75] width 103 height 17
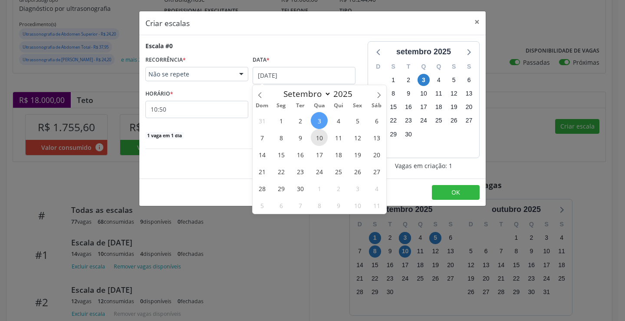
click at [321, 141] on span "10" at bounding box center [319, 137] width 17 height 17
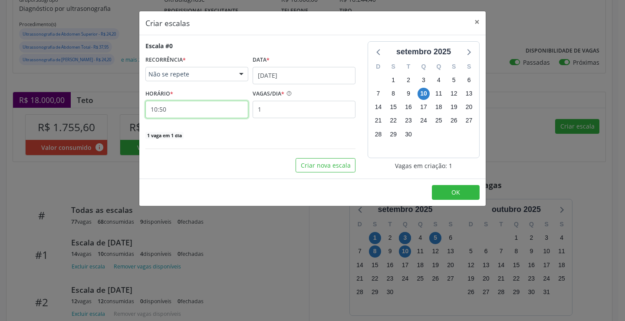
click at [209, 112] on input "10:50" at bounding box center [196, 109] width 103 height 17
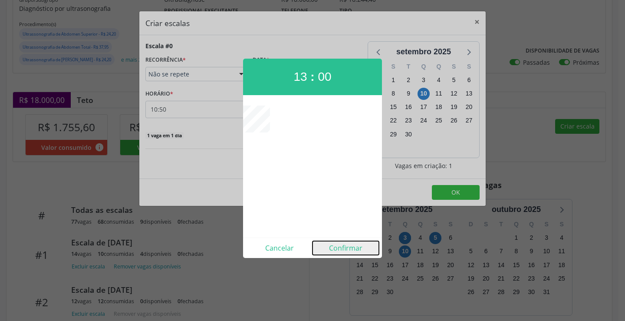
click at [358, 249] on button "Confirmar" at bounding box center [346, 248] width 66 height 14
type input "13:00"
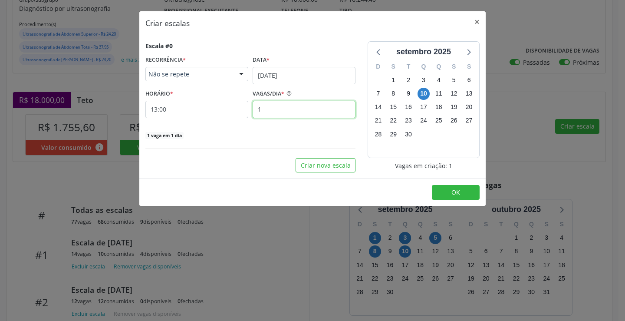
click at [285, 112] on input "1" at bounding box center [304, 109] width 103 height 17
type input "2"
click at [457, 197] on button "OK" at bounding box center [456, 192] width 48 height 15
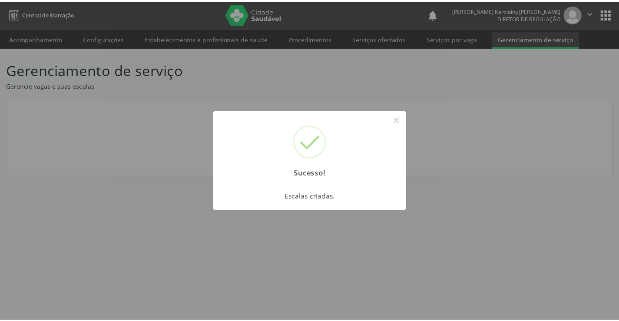
scroll to position [0, 0]
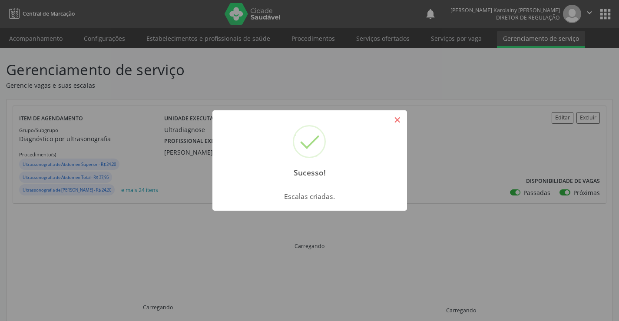
click at [400, 121] on button "×" at bounding box center [397, 119] width 15 height 15
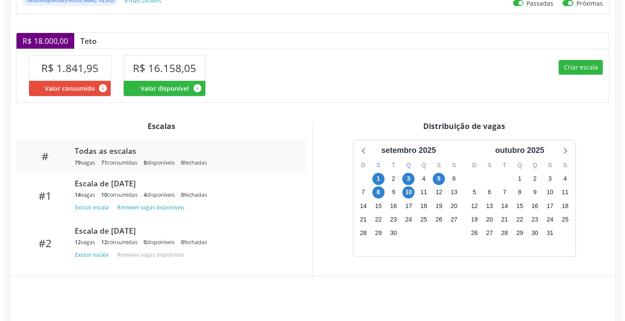
scroll to position [205, 0]
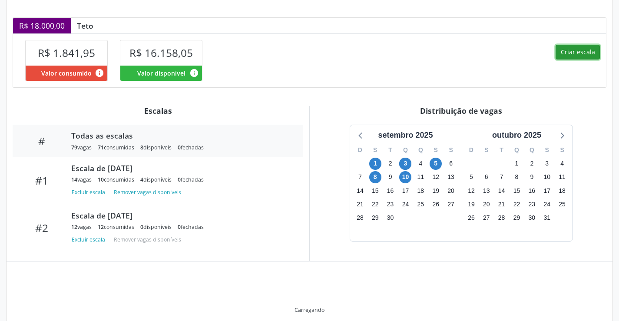
click at [558, 59] on button "Criar escala" at bounding box center [577, 52] width 44 height 15
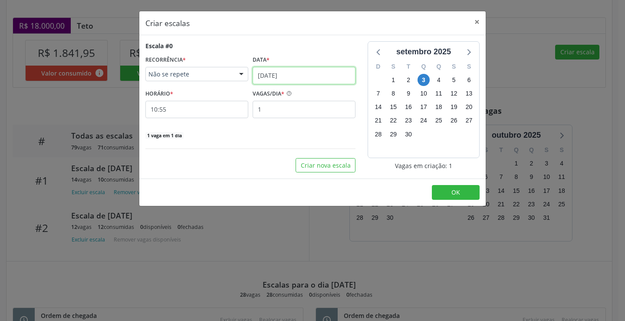
click at [283, 70] on input "[DATE]" at bounding box center [304, 75] width 103 height 17
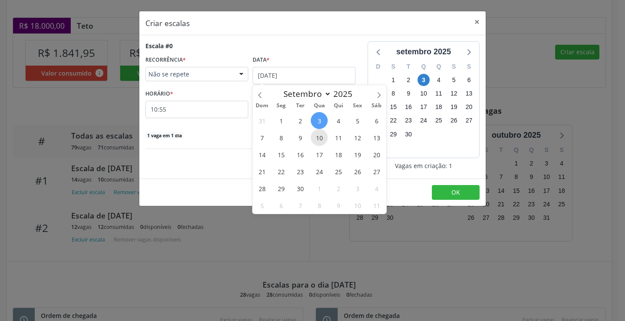
click at [316, 141] on span "10" at bounding box center [319, 137] width 17 height 17
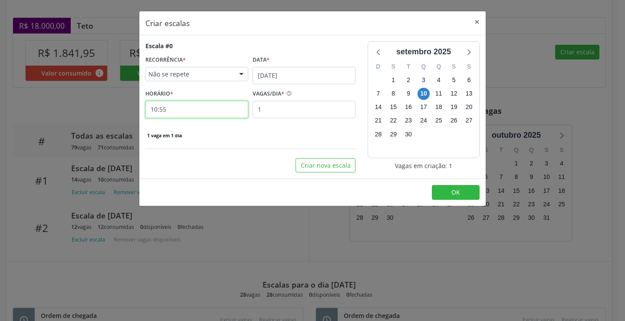
click at [181, 113] on input "10:55" at bounding box center [196, 109] width 103 height 17
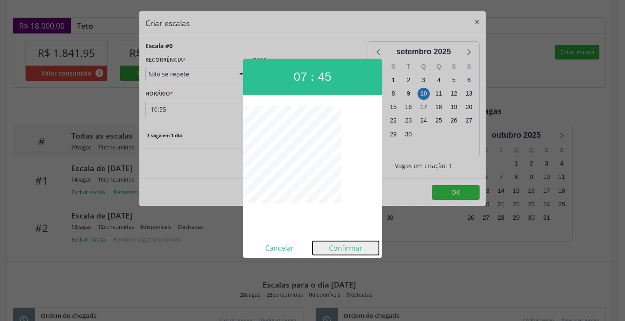
click at [339, 241] on button "Confirmar" at bounding box center [346, 248] width 66 height 14
type input "07:45"
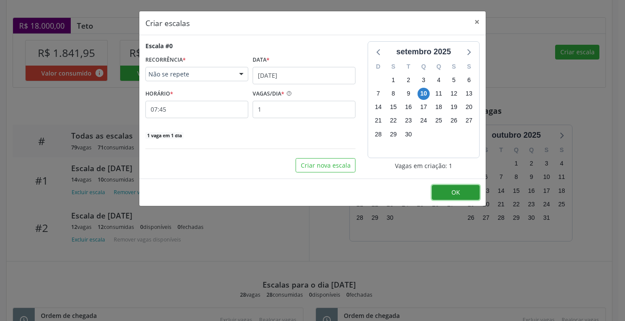
click at [460, 196] on span "OK" at bounding box center [456, 192] width 9 height 8
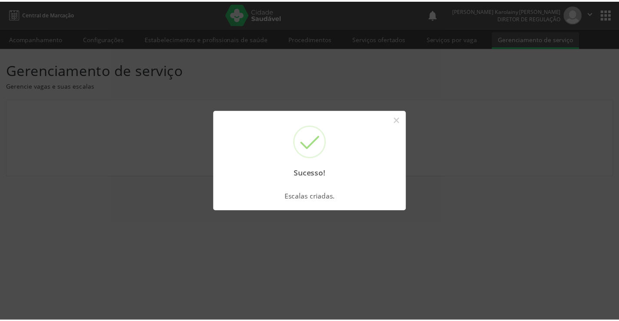
scroll to position [0, 0]
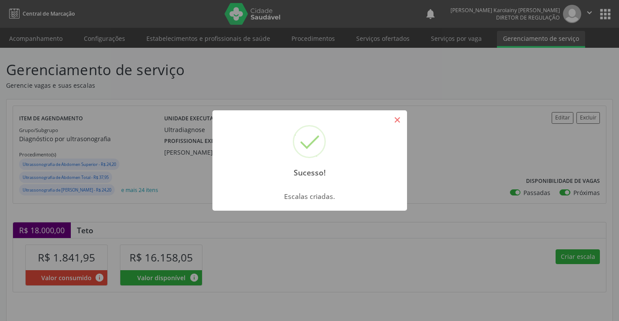
click at [402, 122] on button "×" at bounding box center [397, 119] width 15 height 15
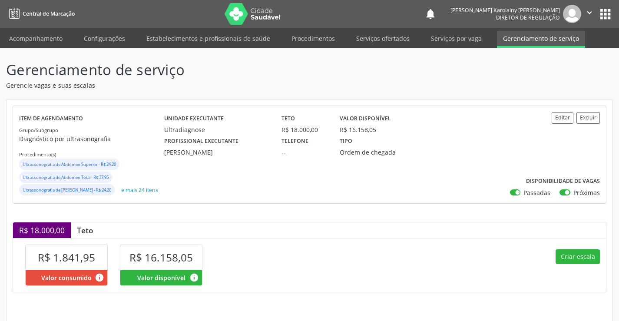
click at [37, 46] on li "Acompanhamento" at bounding box center [36, 39] width 66 height 17
click at [36, 40] on link "Acompanhamento" at bounding box center [36, 38] width 66 height 15
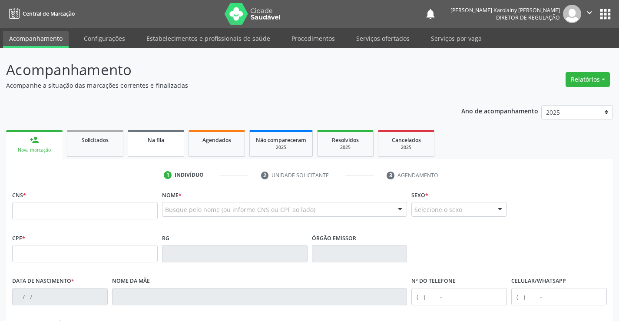
click at [178, 145] on link "Na fila" at bounding box center [156, 143] width 56 height 27
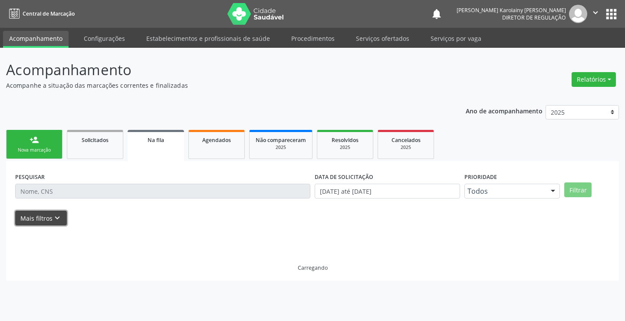
drag, startPoint x: 53, startPoint y: 216, endPoint x: 82, endPoint y: 216, distance: 29.1
click at [55, 216] on icon "keyboard_arrow_down" at bounding box center [58, 218] width 10 height 10
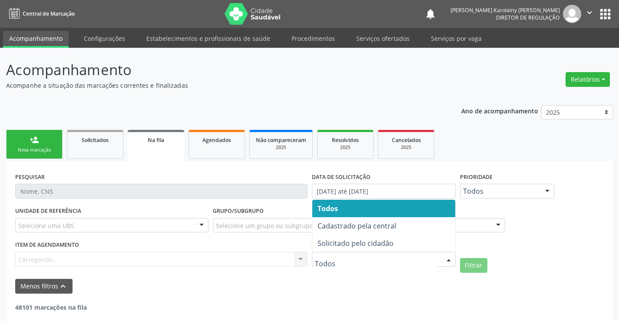
drag, startPoint x: 342, startPoint y: 260, endPoint x: 346, endPoint y: 245, distance: 14.7
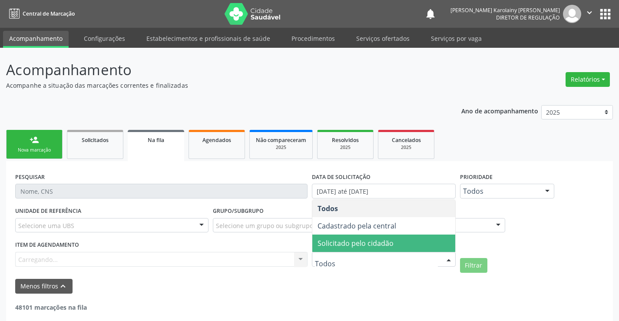
click at [346, 245] on span "Solicitado pelo cidadão" at bounding box center [355, 243] width 76 height 10
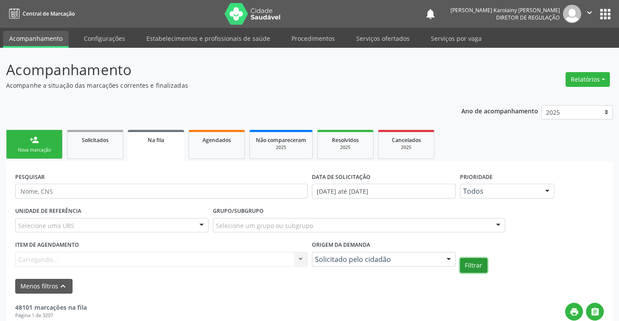
click at [475, 268] on button "Filtrar" at bounding box center [473, 265] width 27 height 15
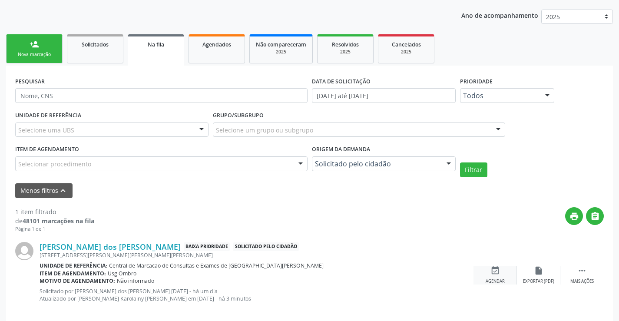
scroll to position [107, 0]
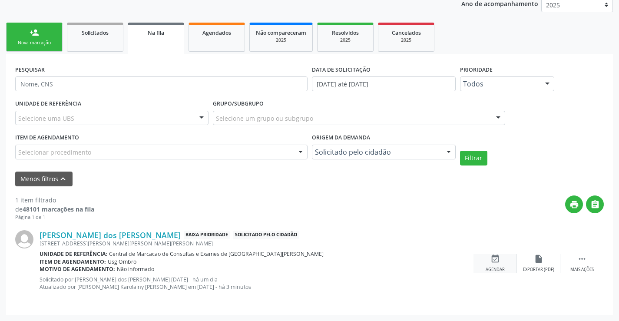
click at [494, 262] on icon "event_available" at bounding box center [495, 259] width 10 height 10
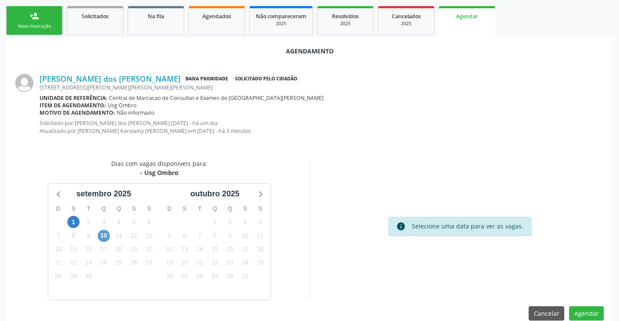
scroll to position [139, 0]
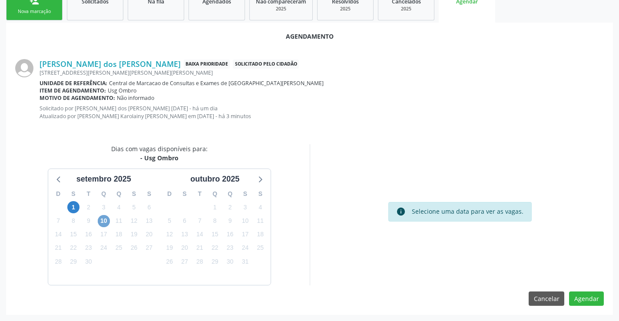
click at [106, 221] on span "10" at bounding box center [104, 221] width 12 height 12
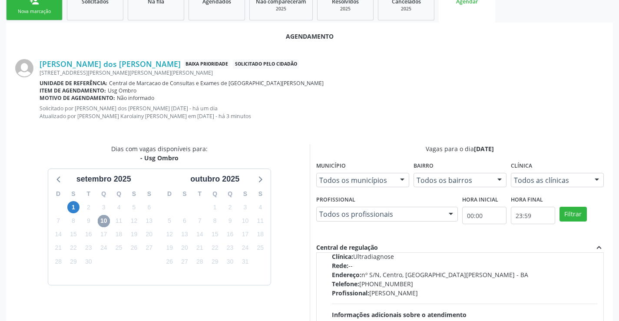
scroll to position [130, 0]
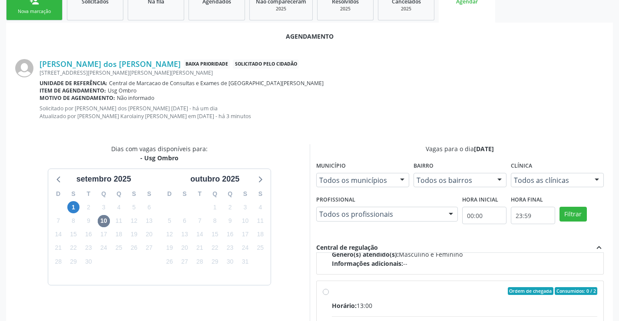
click at [393, 294] on div "Ordem de chegada Consumidos: 0 / 2" at bounding box center [465, 291] width 266 height 8
click at [329, 294] on input "Ordem de chegada Consumidos: 0 / 2 Horário: 13:00 Clínica: Ultradiagnose Rede: …" at bounding box center [326, 291] width 6 height 8
radio input "true"
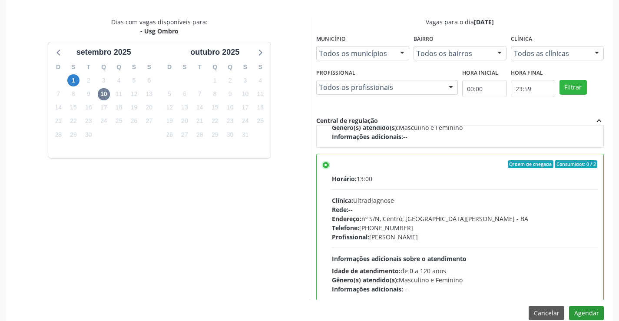
scroll to position [280, 0]
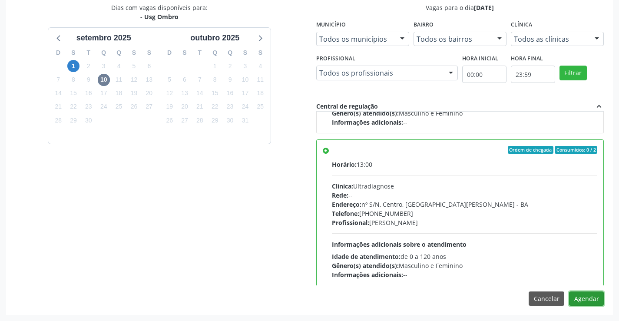
click at [595, 295] on button "Agendar" at bounding box center [586, 298] width 35 height 15
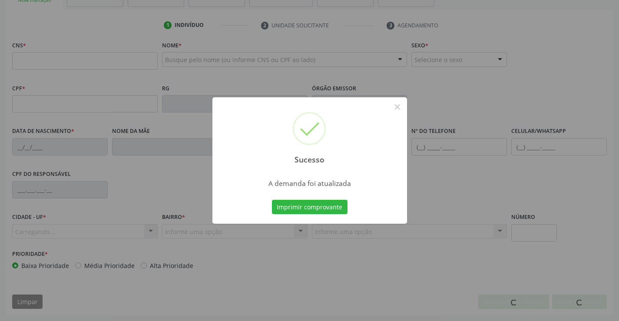
scroll to position [150, 0]
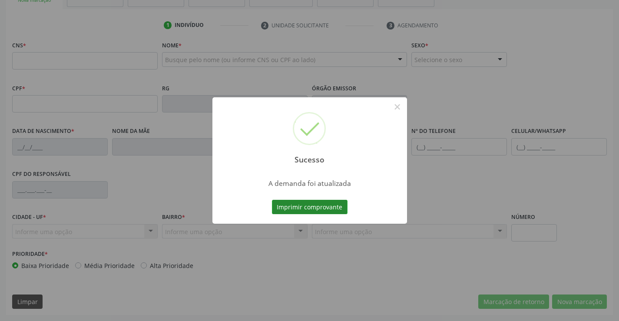
click at [317, 204] on button "Imprimir comprovante" at bounding box center [310, 207] width 76 height 15
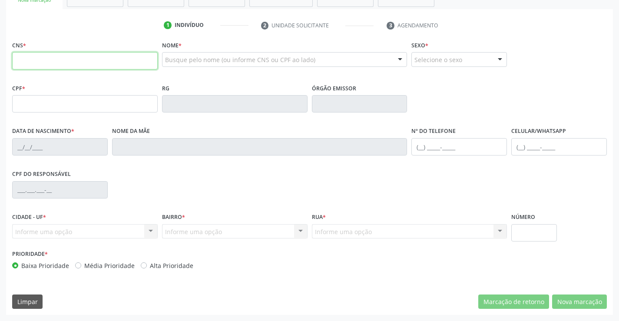
click at [72, 60] on input "text" at bounding box center [84, 60] width 145 height 17
paste input "704 6096 5607 3926"
type input "704 6096 5607 3926"
type input "0491612109"
type input "30/05/1947"
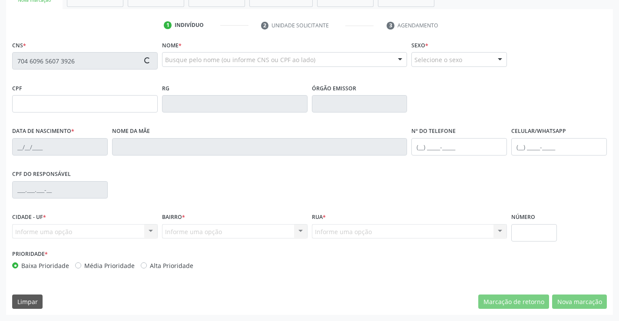
type input "(74) 98853-5755"
type input "S/N"
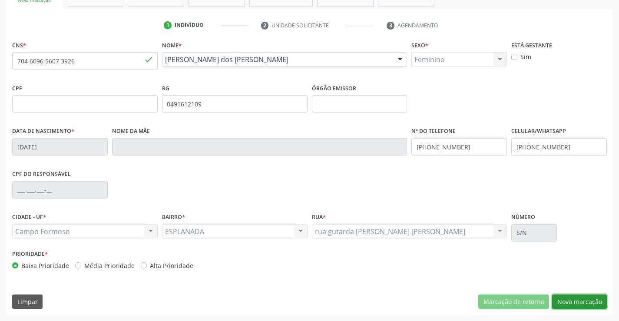
click at [571, 300] on button "Nova marcação" at bounding box center [579, 301] width 55 height 15
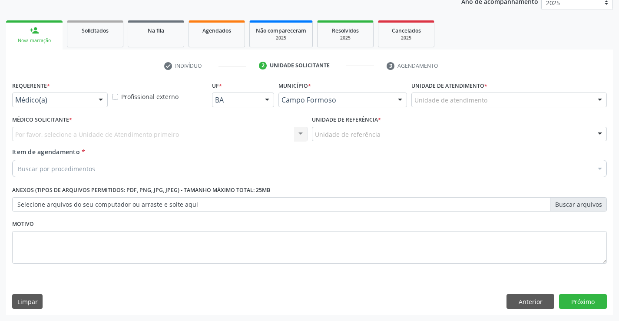
scroll to position [109, 0]
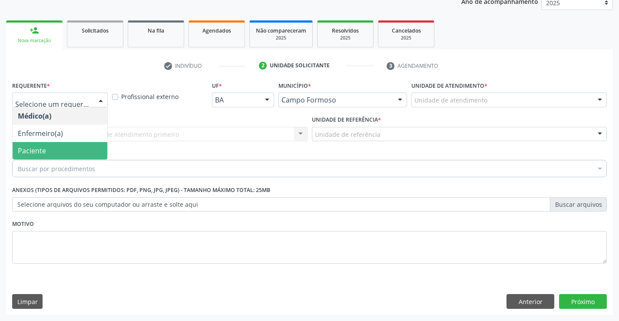
drag, startPoint x: 75, startPoint y: 150, endPoint x: 140, endPoint y: 136, distance: 67.1
click at [76, 149] on span "Paciente" at bounding box center [60, 150] width 95 height 17
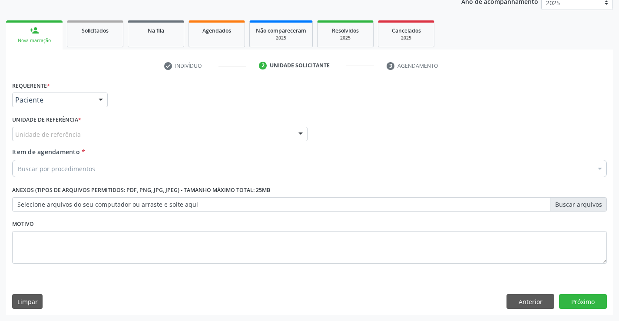
drag, startPoint x: 144, startPoint y: 135, endPoint x: 149, endPoint y: 161, distance: 26.6
click at [145, 135] on div "Unidade de referência" at bounding box center [159, 134] width 295 height 15
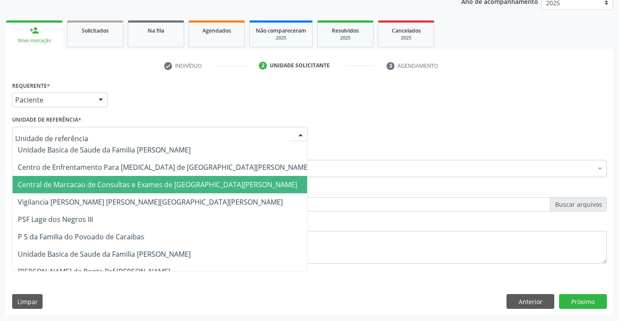
click at [149, 180] on span "Central de Marcacao de Consultas e Exames de [GEOGRAPHIC_DATA]" at bounding box center [157, 185] width 279 height 10
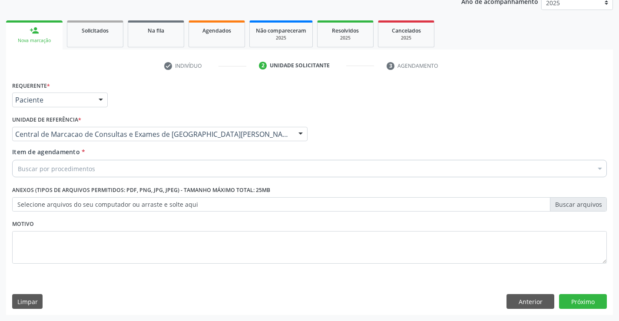
click at [168, 168] on div "Buscar por procedimentos" at bounding box center [309, 168] width 594 height 17
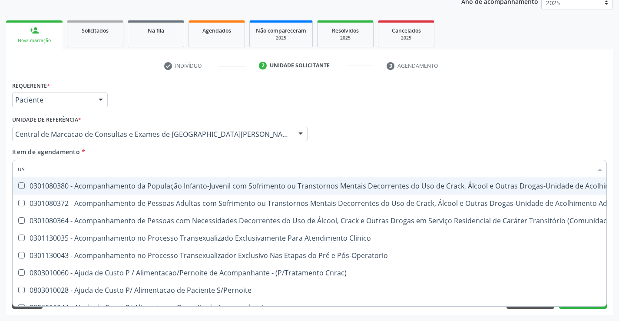
type input "usg"
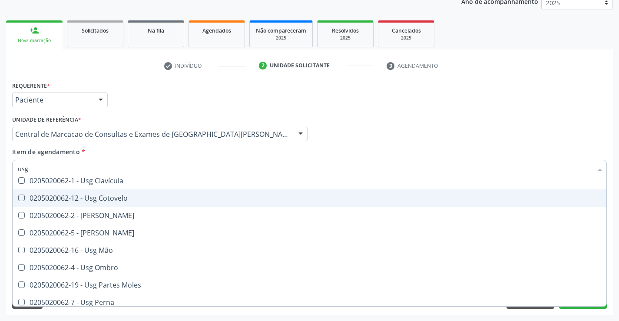
scroll to position [87, 0]
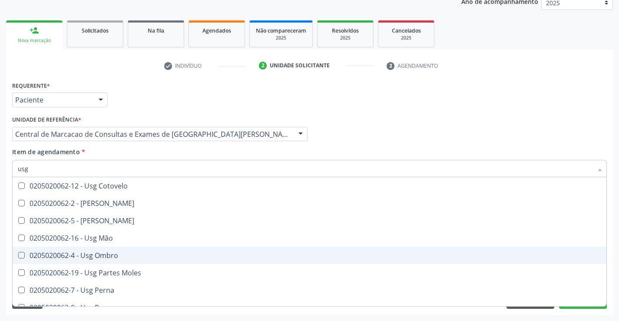
click at [126, 248] on span "0205020062-4 - Usg Ombro" at bounding box center [310, 255] width 594 height 17
checkbox Ombro "true"
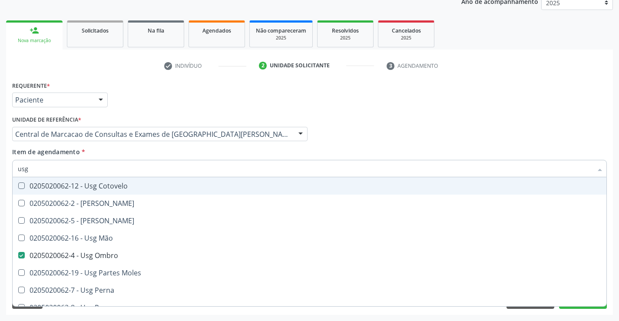
click at [429, 138] on div "Médico Solicitante Por favor, selecione a Unidade de Atendimento primeiro Nenhu…" at bounding box center [309, 130] width 599 height 34
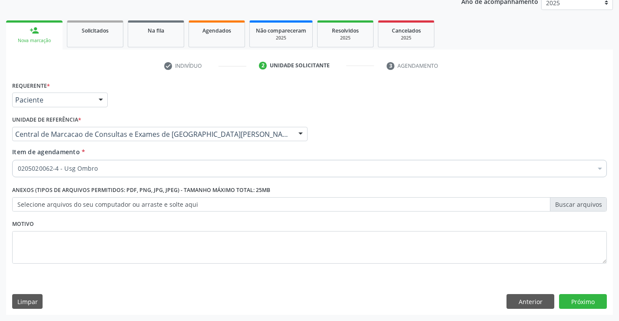
scroll to position [0, 0]
click at [587, 302] on button "Próximo" at bounding box center [583, 301] width 48 height 15
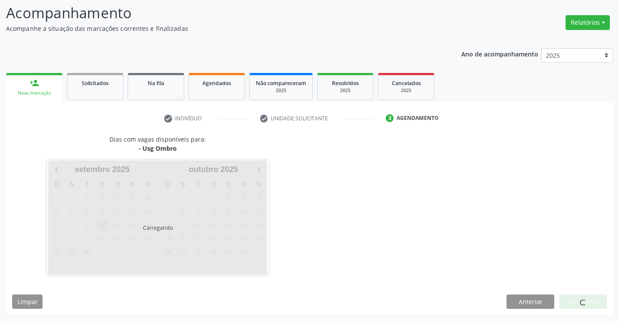
scroll to position [57, 0]
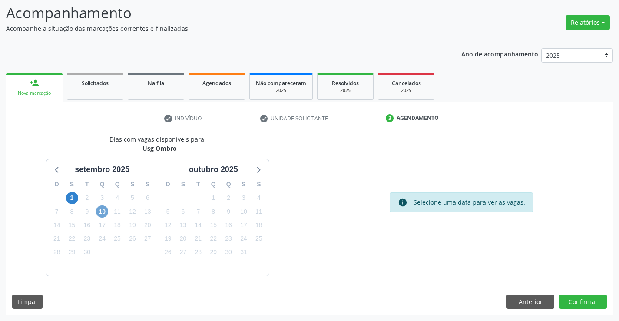
click at [102, 210] on span "10" at bounding box center [102, 211] width 12 height 12
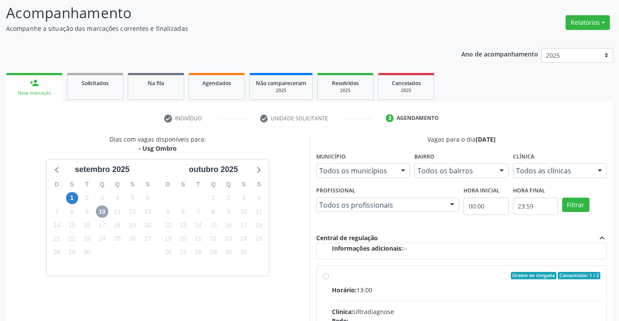
scroll to position [137, 0]
drag, startPoint x: 388, startPoint y: 284, endPoint x: 435, endPoint y: 284, distance: 47.3
click at [329, 279] on input "Ordem de chegada Consumidos: 1 / 2 Horário: 13:00 Clínica: Ultradiagnose Rede: …" at bounding box center [326, 275] width 6 height 8
radio input "true"
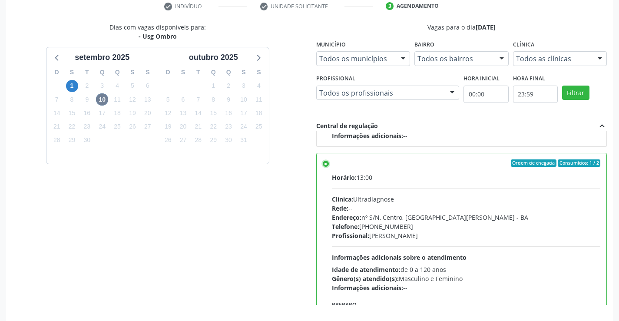
scroll to position [198, 0]
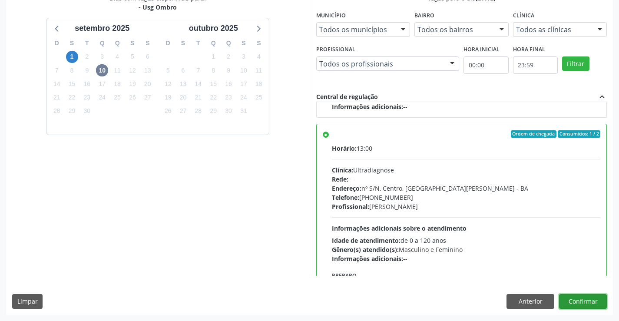
click at [594, 304] on button "Confirmar" at bounding box center [583, 301] width 48 height 15
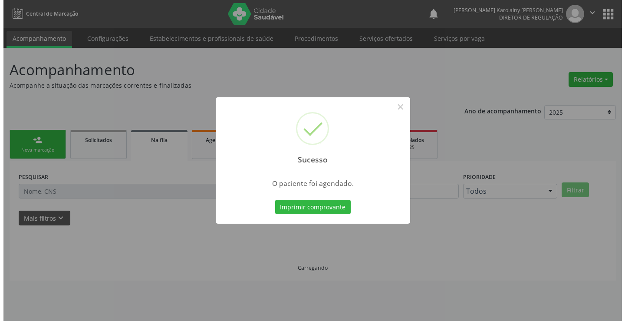
scroll to position [0, 0]
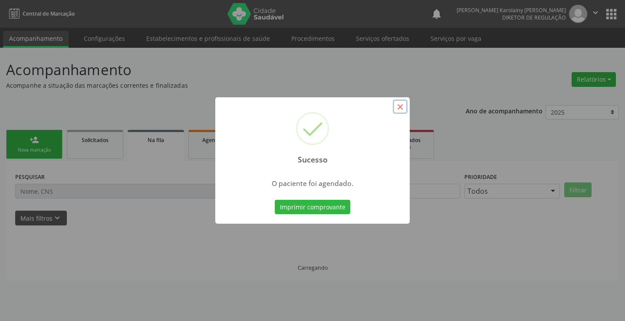
click at [396, 109] on button "×" at bounding box center [400, 106] width 15 height 15
